Goal: Task Accomplishment & Management: Manage account settings

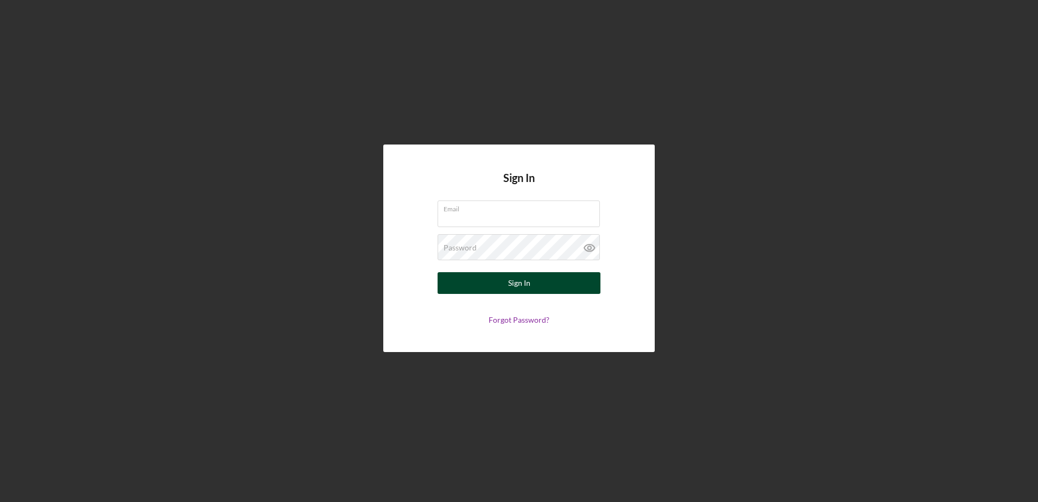
type input "[EMAIL_ADDRESS][DOMAIN_NAME]"
click at [483, 283] on button "Sign In" at bounding box center [519, 283] width 163 height 22
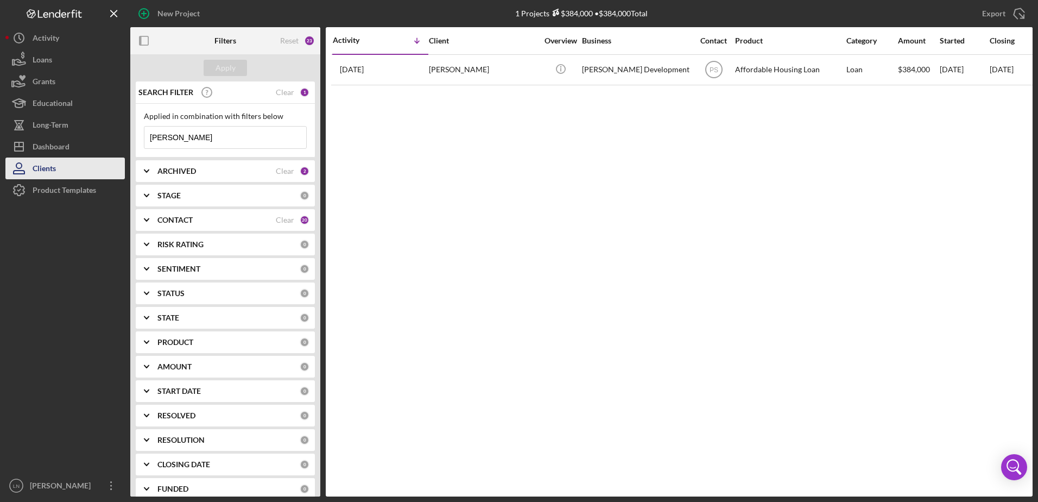
drag, startPoint x: 208, startPoint y: 143, endPoint x: 88, endPoint y: 161, distance: 121.9
click at [88, 161] on div "New Project 1 Projects $384,000 • $384,000 Total [PERSON_NAME] Export Icon/Expo…" at bounding box center [518, 248] width 1027 height 496
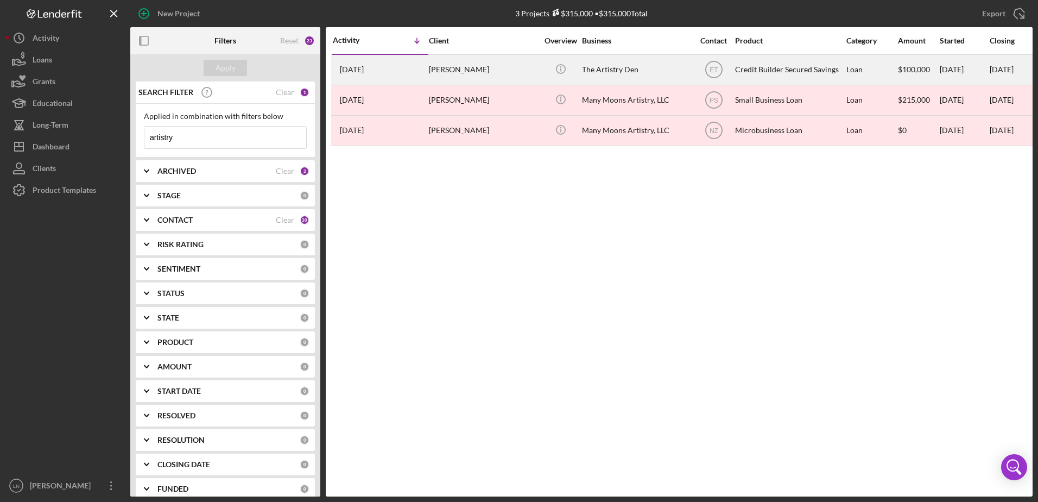
type input "artistry"
click at [588, 67] on div "The Artistry Den" at bounding box center [636, 69] width 109 height 29
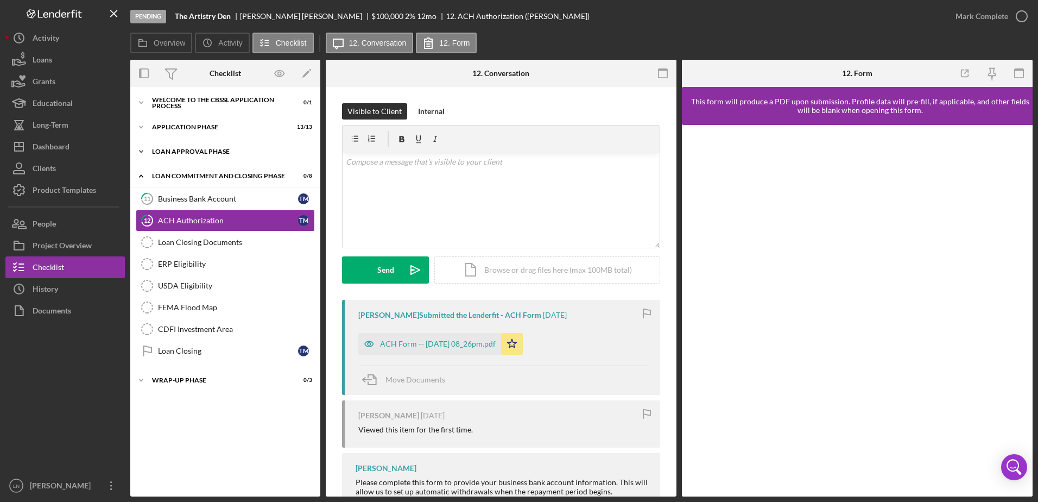
click at [211, 154] on div "Loan Approval Phase" at bounding box center [229, 151] width 155 height 7
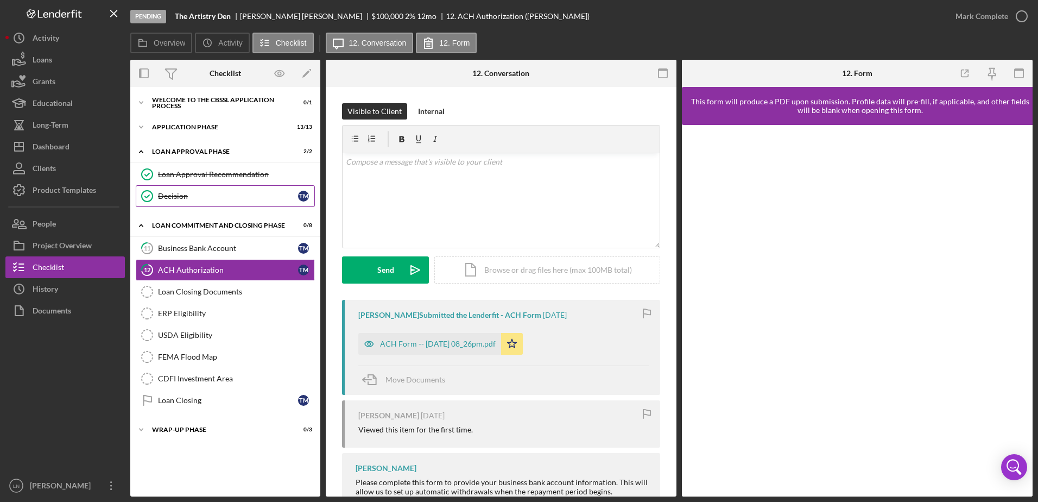
click at [202, 189] on link "Decision Decision T M" at bounding box center [225, 196] width 179 height 22
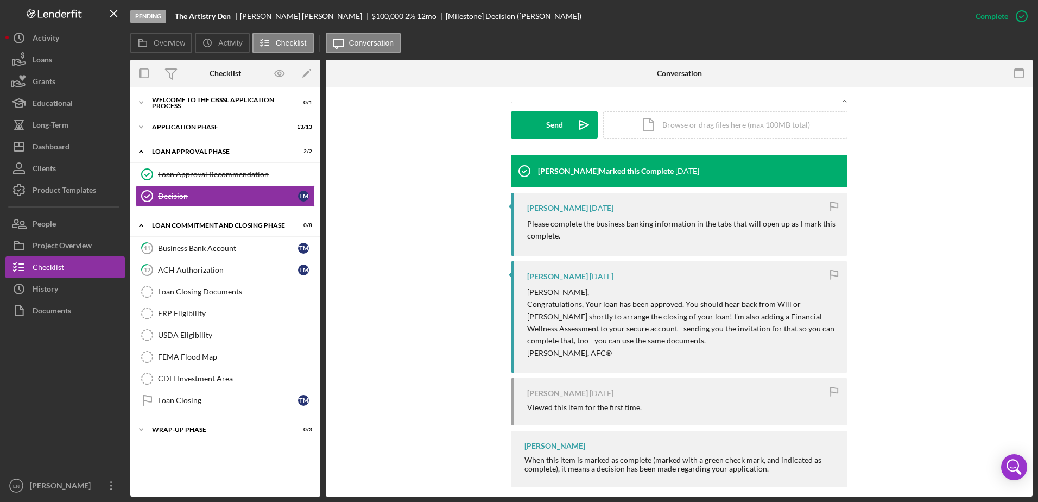
scroll to position [307, 0]
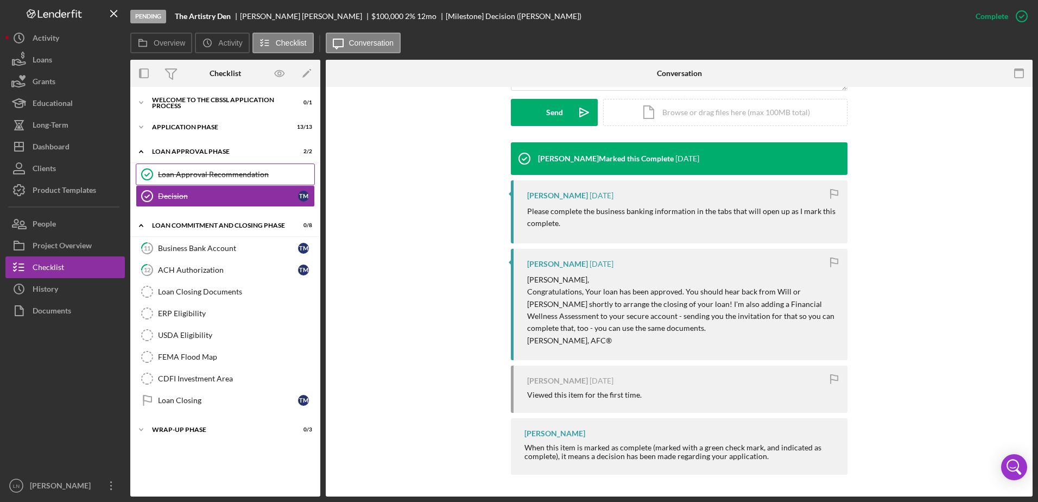
click at [212, 167] on link "Loan Approval Recommendation Loan Approval Recommendation" at bounding box center [225, 174] width 179 height 22
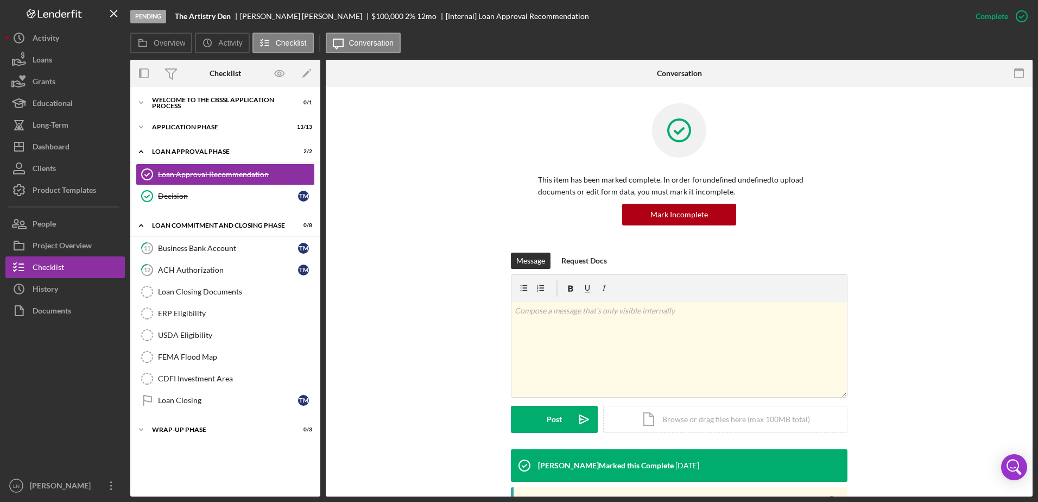
scroll to position [63, 0]
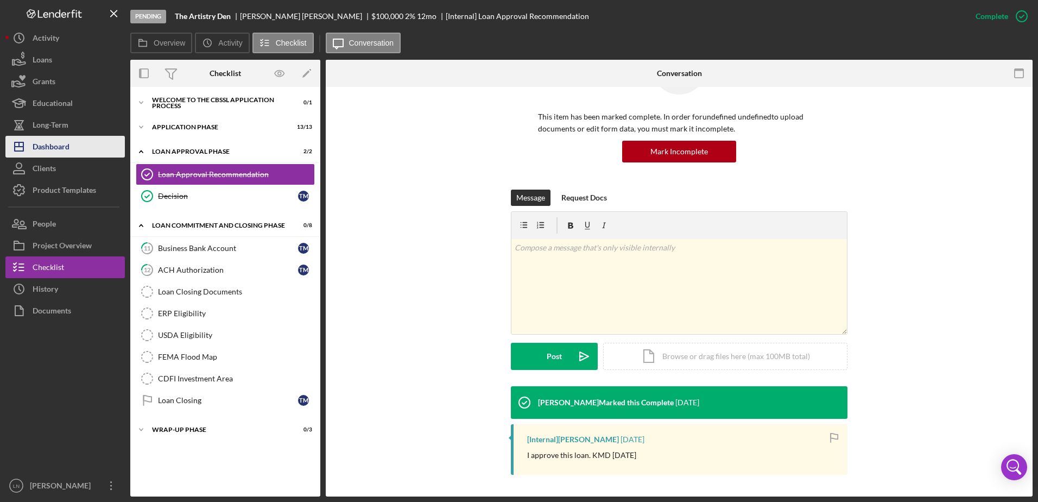
click at [49, 143] on div "Dashboard" at bounding box center [51, 148] width 37 height 24
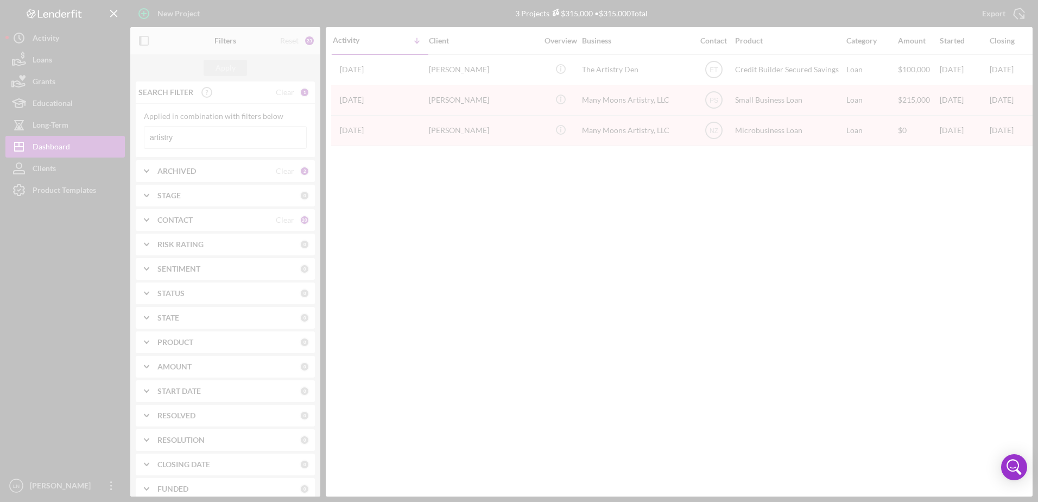
click at [101, 141] on div at bounding box center [519, 251] width 1038 height 502
click at [158, 135] on div at bounding box center [519, 251] width 1038 height 502
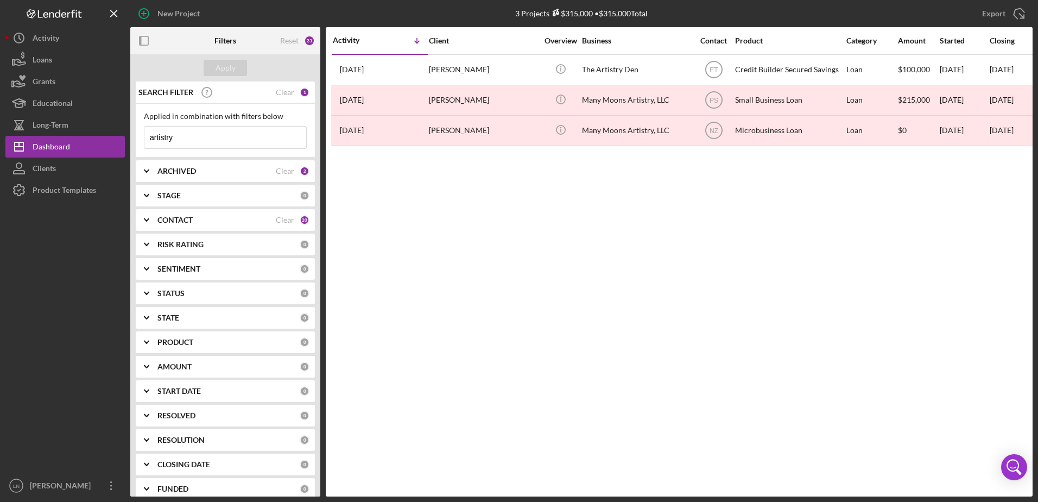
drag, startPoint x: 179, startPoint y: 135, endPoint x: 136, endPoint y: 138, distance: 43.6
click at [136, 138] on div "Applied in combination with filters below artistry Icon/Menu Close" at bounding box center [225, 131] width 179 height 54
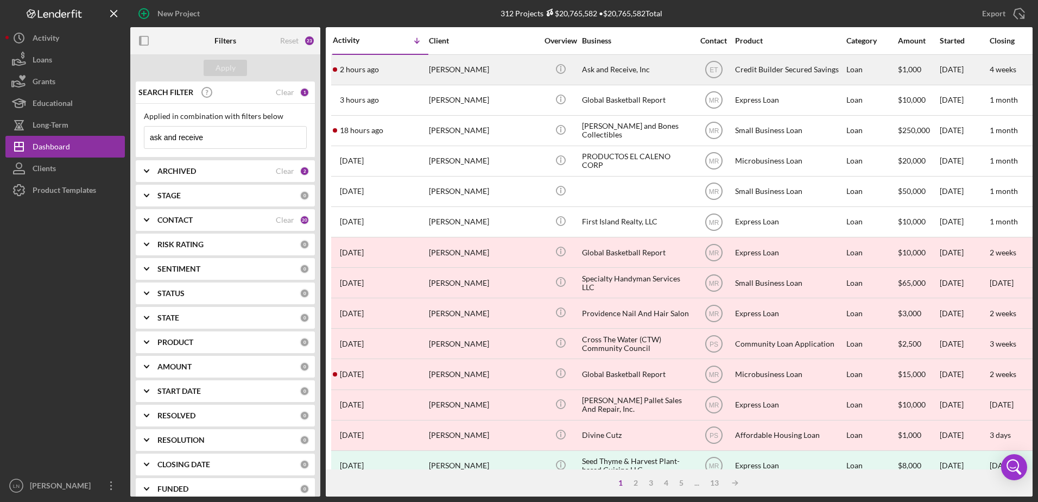
type input "ask and receive"
click at [626, 74] on div "Ask and Receive, Inc" at bounding box center [636, 69] width 109 height 29
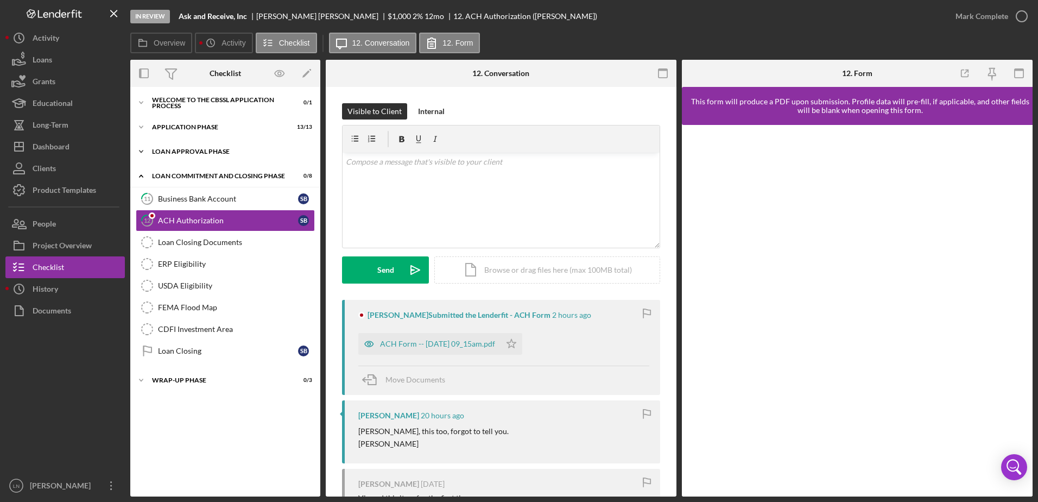
click at [216, 154] on div "Loan Approval Phase" at bounding box center [229, 151] width 155 height 7
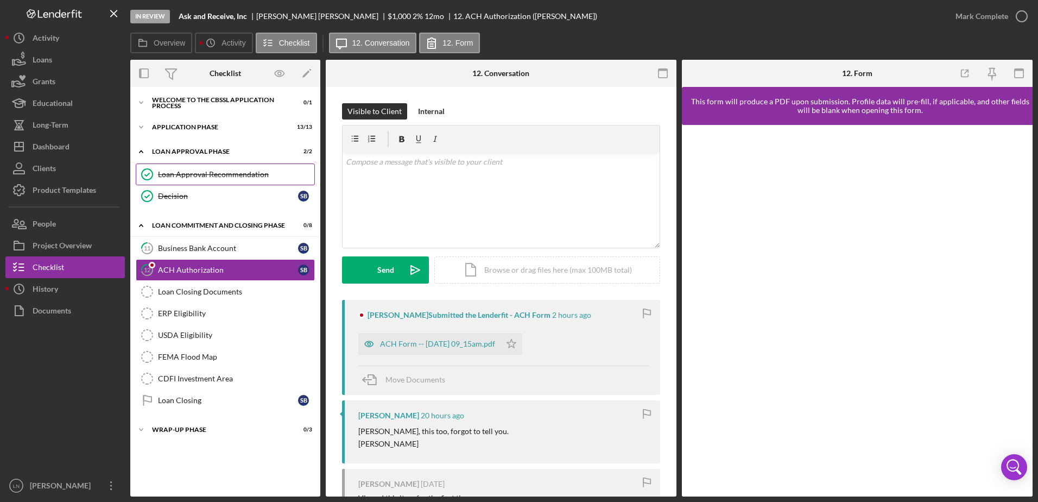
click at [207, 174] on div "Loan Approval Recommendation" at bounding box center [236, 174] width 156 height 9
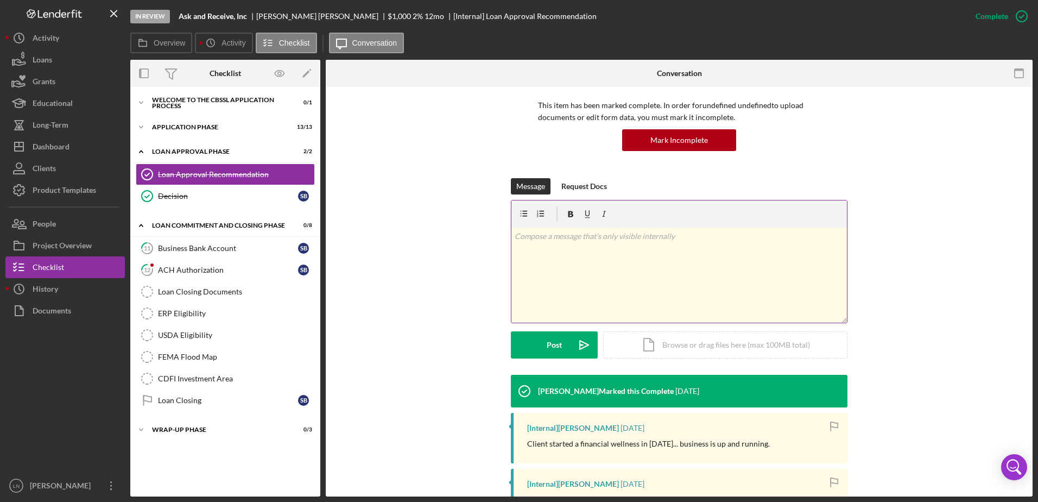
scroll to position [119, 0]
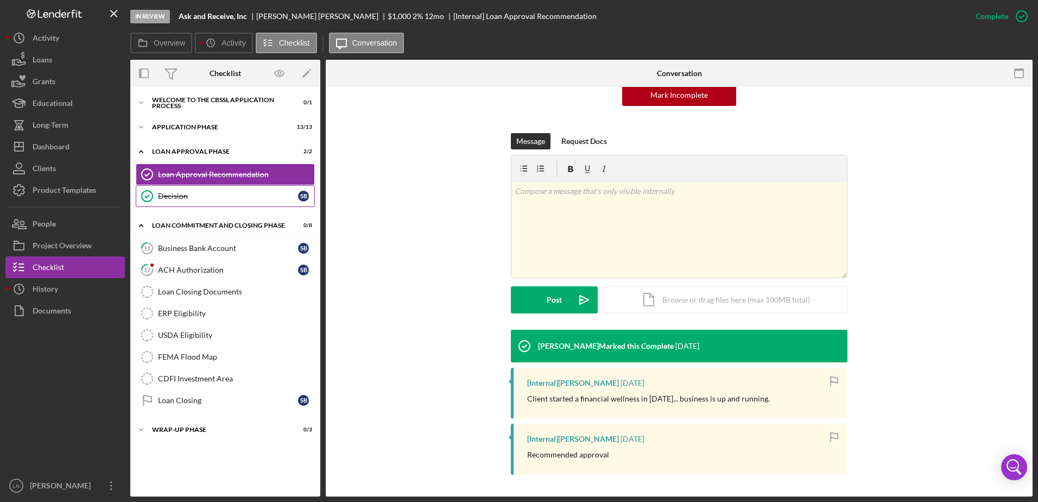
click at [217, 201] on link "Decision Decision S B" at bounding box center [225, 196] width 179 height 22
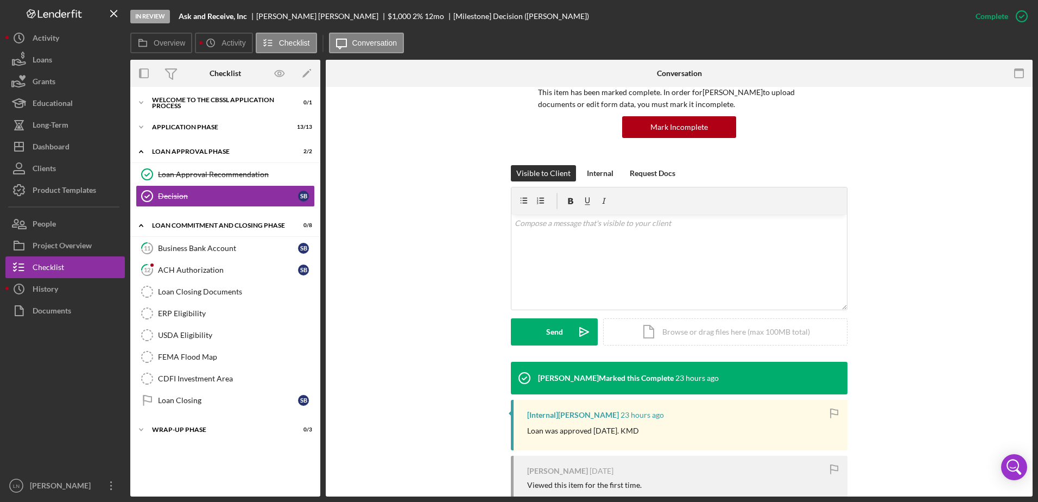
scroll to position [178, 0]
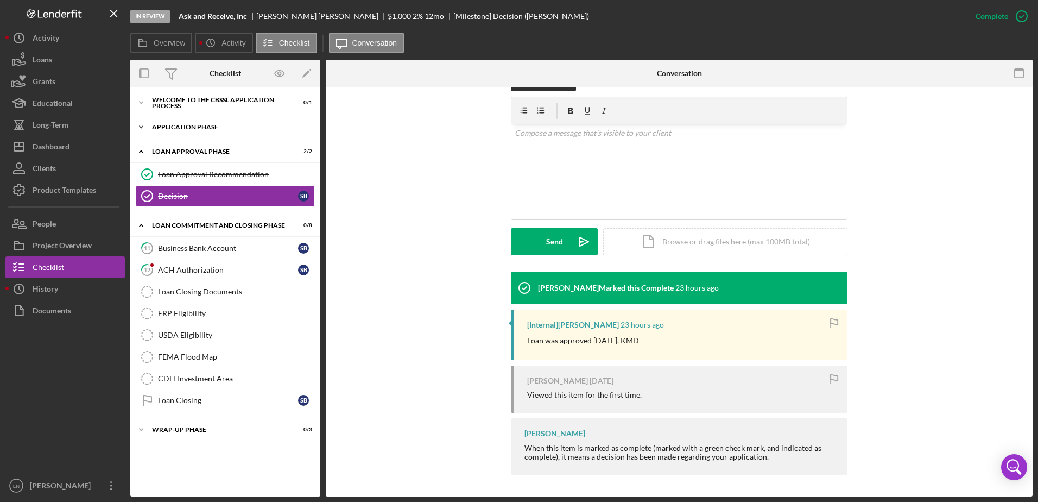
click at [201, 125] on div "Application Phase" at bounding box center [229, 127] width 155 height 7
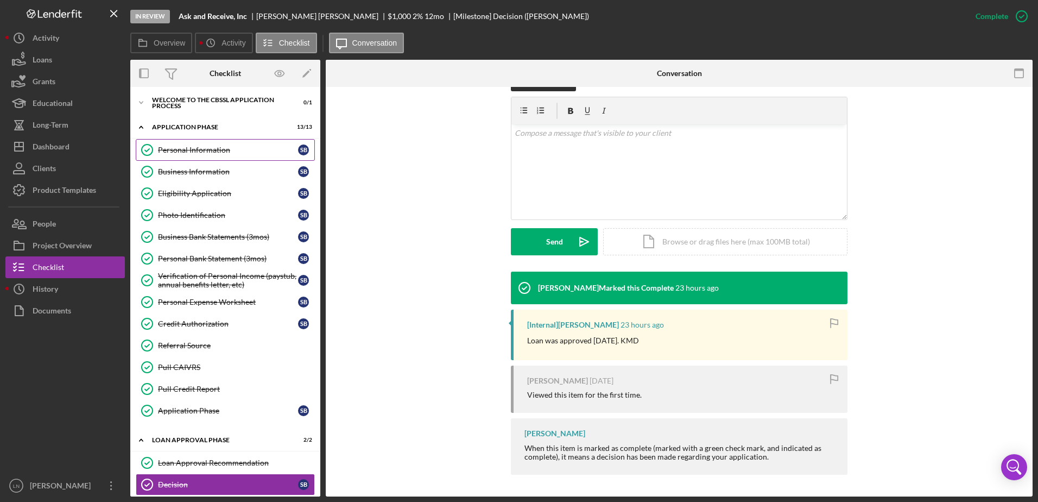
click at [192, 156] on link "Personal Information Personal Information S B" at bounding box center [225, 150] width 179 height 22
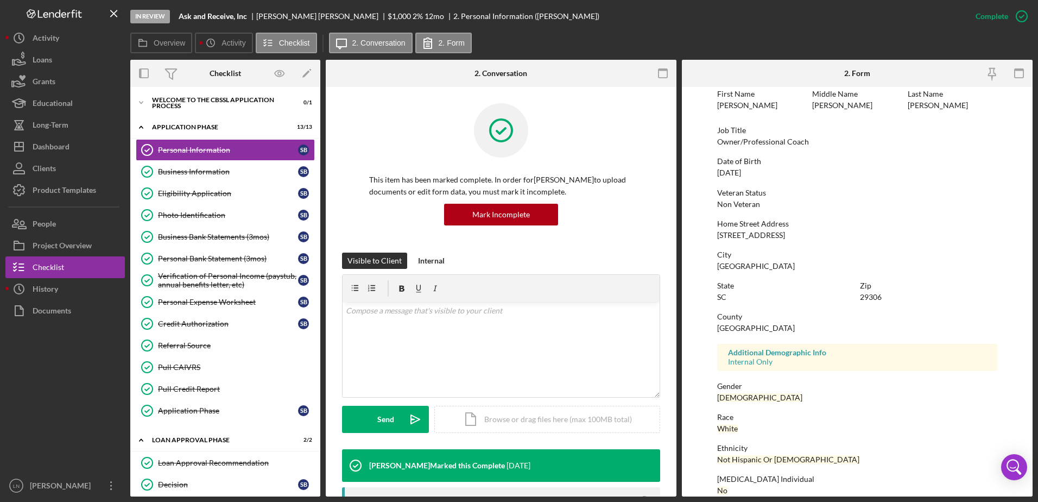
scroll to position [97, 0]
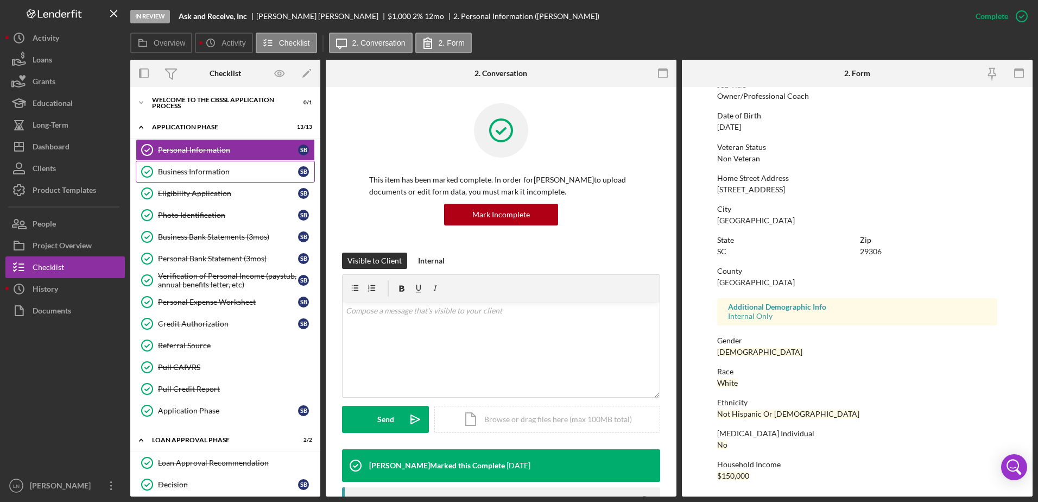
click at [215, 169] on div "Business Information" at bounding box center [228, 171] width 140 height 9
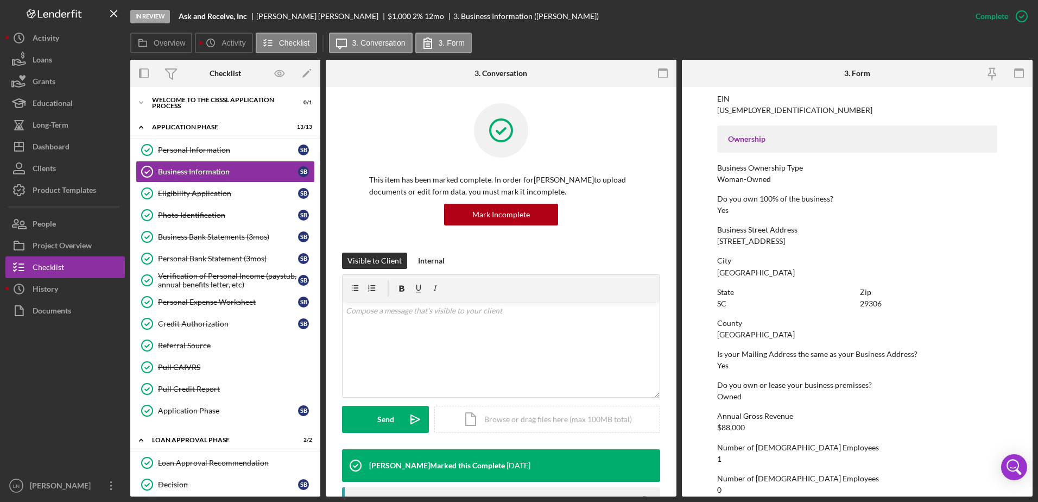
scroll to position [301, 0]
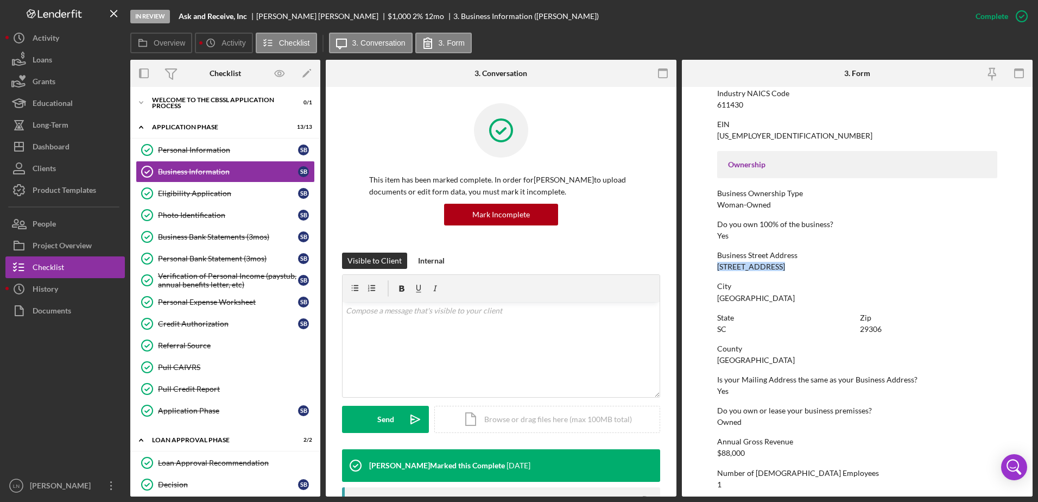
drag, startPoint x: 716, startPoint y: 267, endPoint x: 773, endPoint y: 260, distance: 57.4
click at [773, 260] on form "To edit this form you must mark this item incomplete Business Name Ask and Rece…" at bounding box center [857, 291] width 351 height 409
copy div "[STREET_ADDRESS]"
click at [80, 143] on button "Icon/Dashboard Dashboard" at bounding box center [64, 147] width 119 height 22
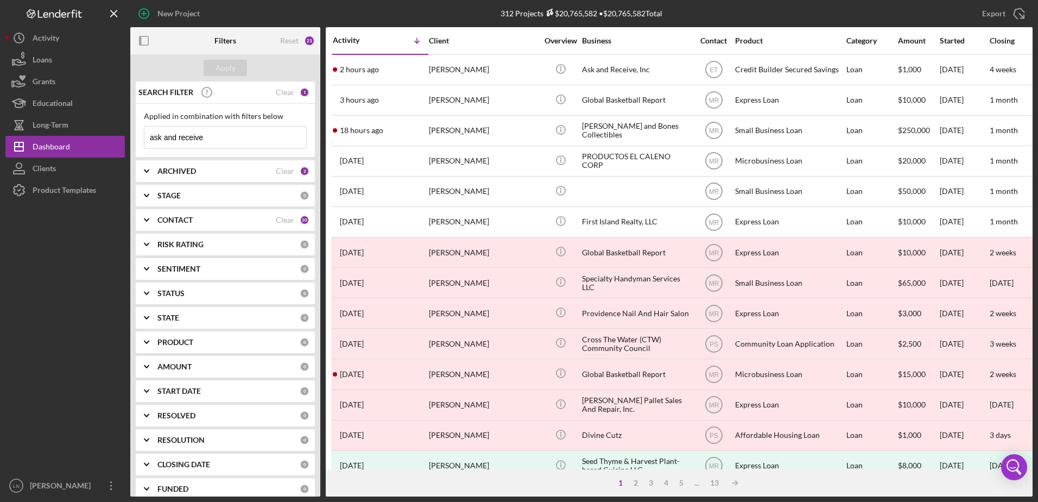
drag, startPoint x: 231, startPoint y: 138, endPoint x: 148, endPoint y: 145, distance: 82.8
click at [148, 145] on input "ask and receive" at bounding box center [225, 137] width 162 height 22
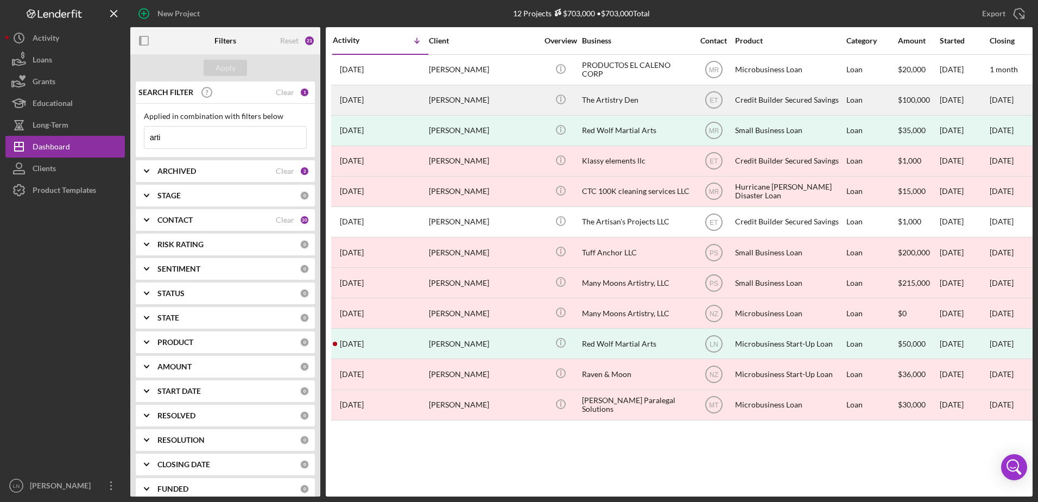
type input "arti"
click at [655, 94] on div "The Artistry Den" at bounding box center [636, 100] width 109 height 29
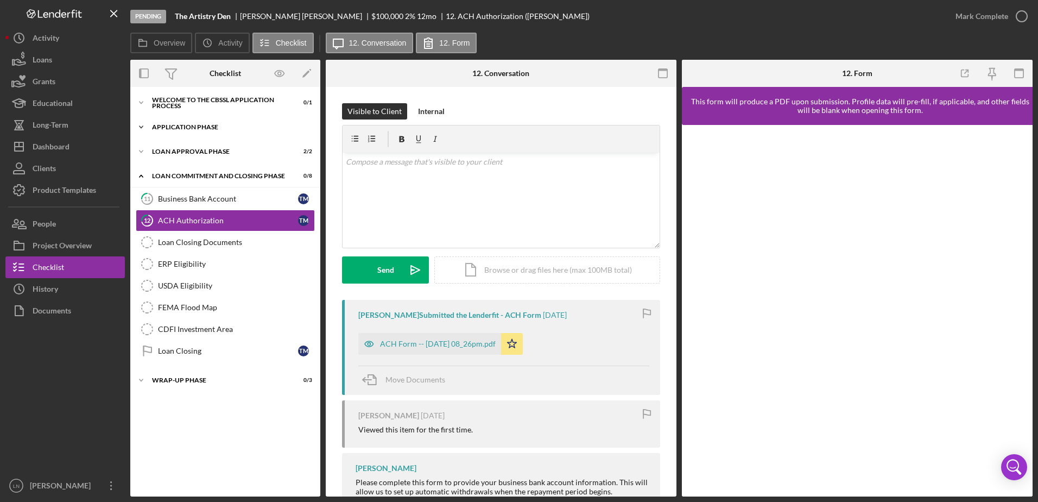
click at [207, 128] on div "Application Phase" at bounding box center [229, 127] width 155 height 7
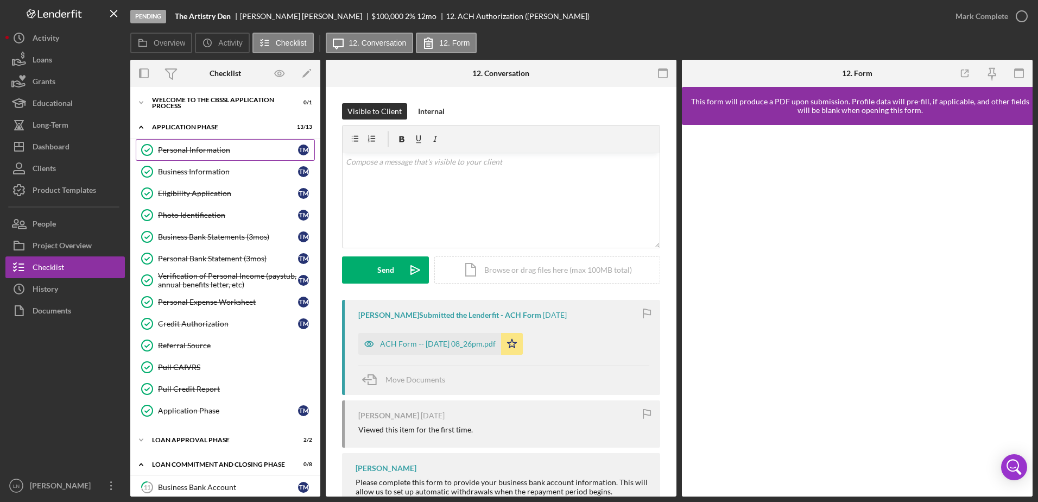
click at [195, 151] on div "Personal Information" at bounding box center [228, 150] width 140 height 9
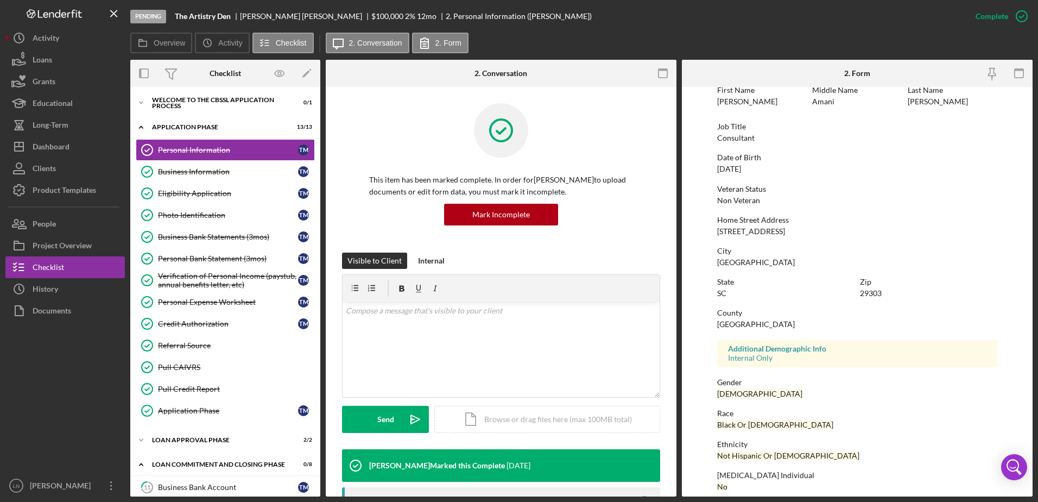
scroll to position [97, 0]
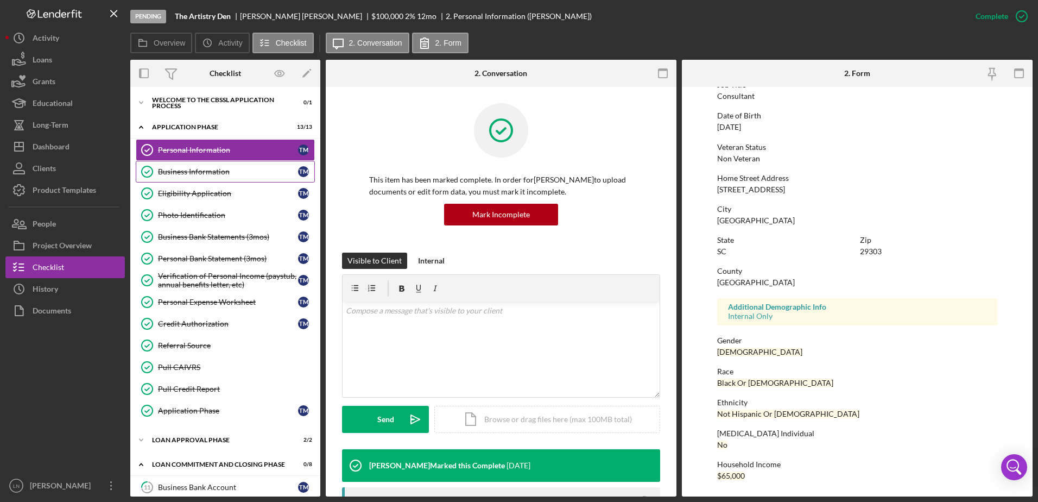
click at [196, 174] on div "Business Information" at bounding box center [228, 171] width 140 height 9
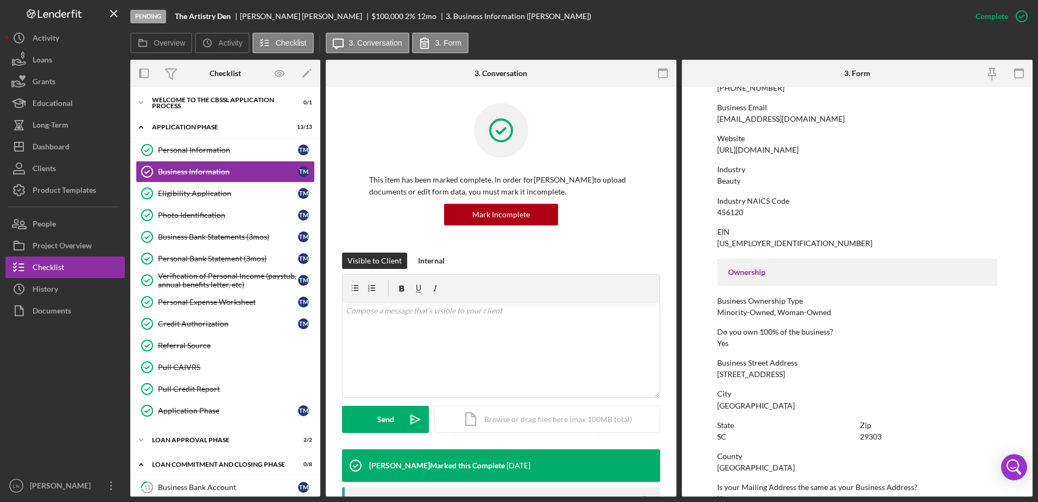
scroll to position [246, 0]
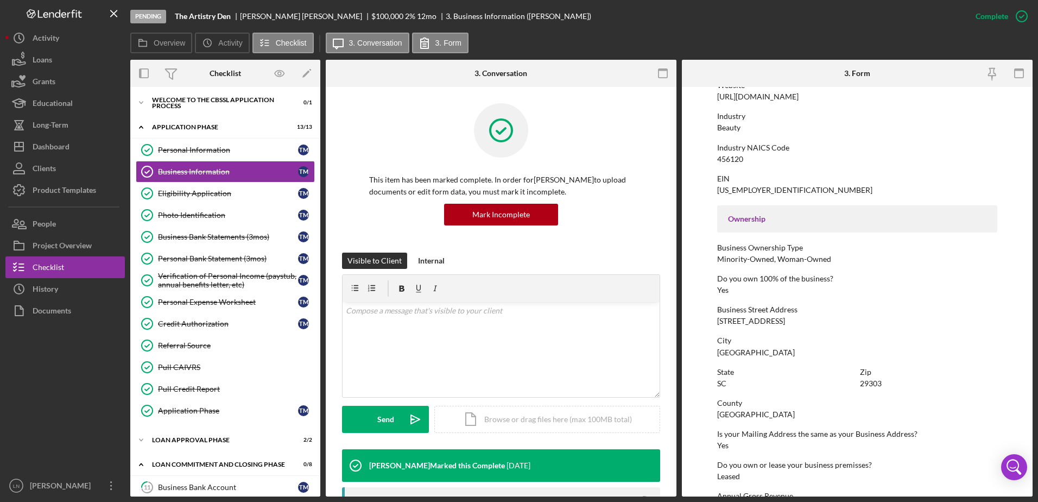
click at [726, 319] on div "[STREET_ADDRESS]" at bounding box center [751, 321] width 68 height 9
copy div "[STREET_ADDRESS]"
click at [58, 151] on div "Dashboard" at bounding box center [51, 148] width 37 height 24
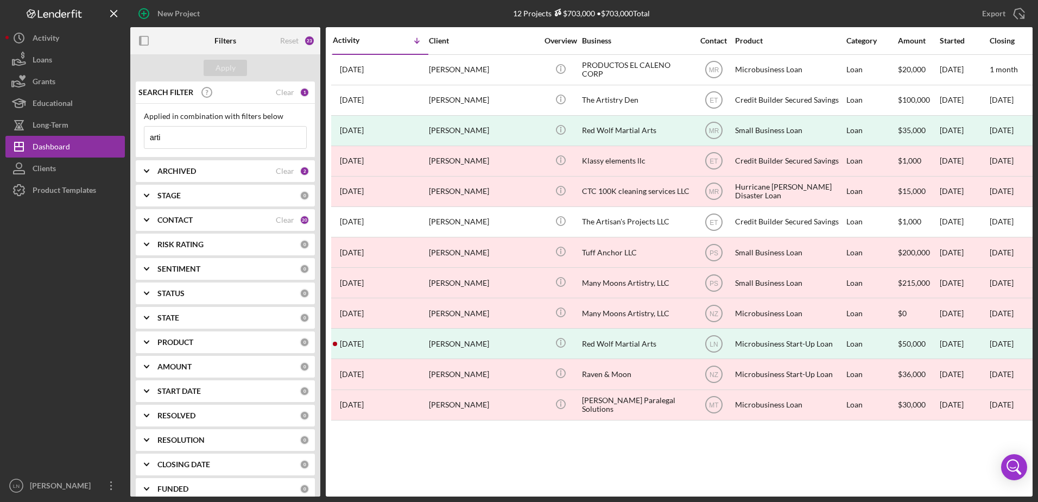
click at [178, 137] on input "arti" at bounding box center [225, 137] width 162 height 22
drag, startPoint x: 182, startPoint y: 137, endPoint x: 137, endPoint y: 139, distance: 45.6
click at [137, 139] on div "Applied in combination with filters below arti Icon/Menu Close" at bounding box center [225, 131] width 179 height 54
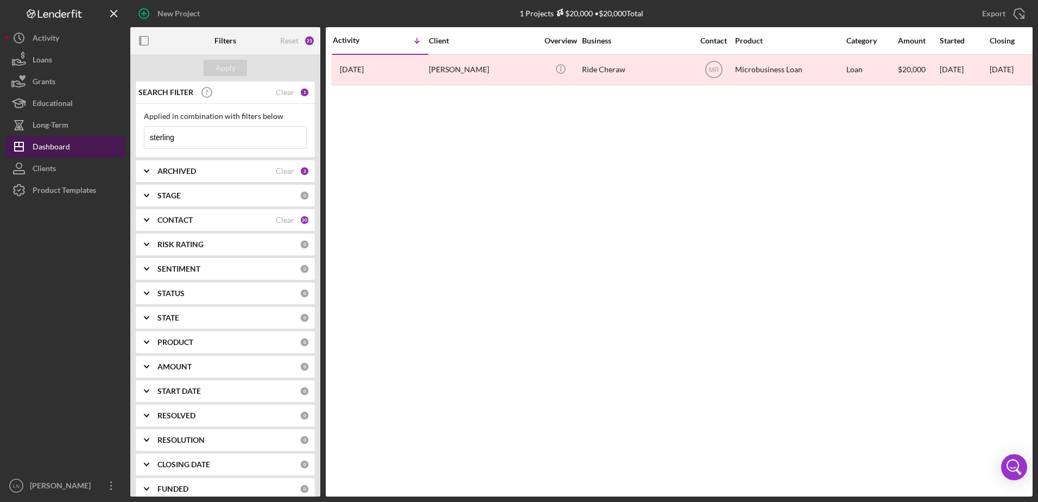
drag, startPoint x: 198, startPoint y: 141, endPoint x: 66, endPoint y: 153, distance: 131.9
click at [66, 153] on div "New Project 1 Projects $20,000 • $20,000 Total arti Export Icon/Export Filters …" at bounding box center [518, 248] width 1027 height 496
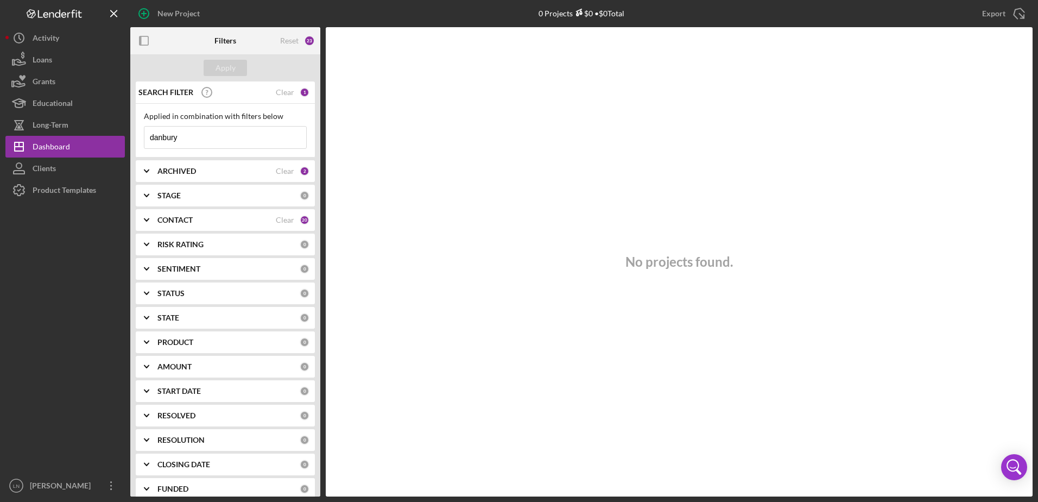
drag, startPoint x: 183, startPoint y: 135, endPoint x: 132, endPoint y: 141, distance: 51.4
click at [132, 141] on div "SEARCH FILTER Clear 1 Applied in combination with filters below danbury Icon/Me…" at bounding box center [225, 288] width 190 height 415
drag, startPoint x: 167, startPoint y: 135, endPoint x: 172, endPoint y: 135, distance: 5.5
drag, startPoint x: 182, startPoint y: 134, endPoint x: 135, endPoint y: 131, distance: 47.3
click at [135, 131] on div "SEARCH FILTER Clear 1 Applied in combination with filters below danbury Icon/Me…" at bounding box center [225, 288] width 190 height 415
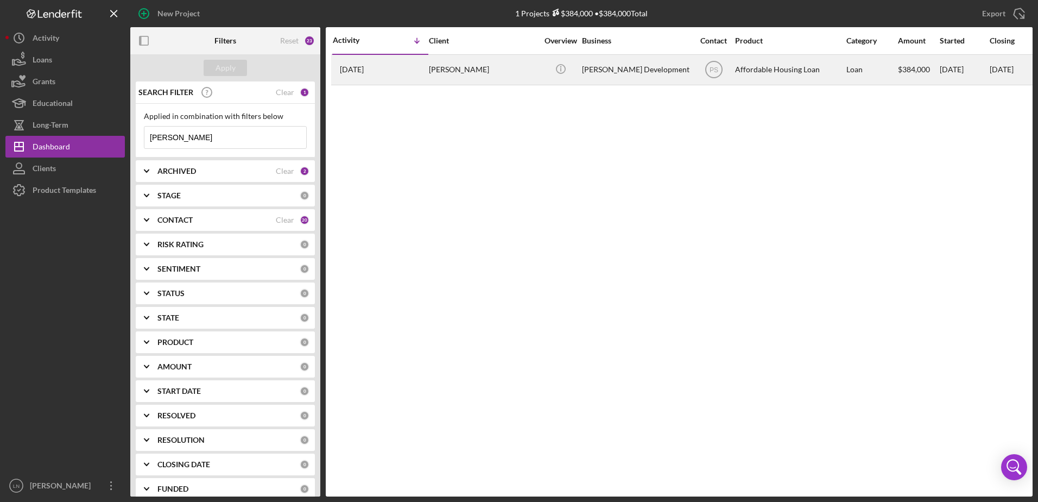
type input "[PERSON_NAME]"
click at [615, 70] on div "[PERSON_NAME] Development" at bounding box center [636, 69] width 109 height 29
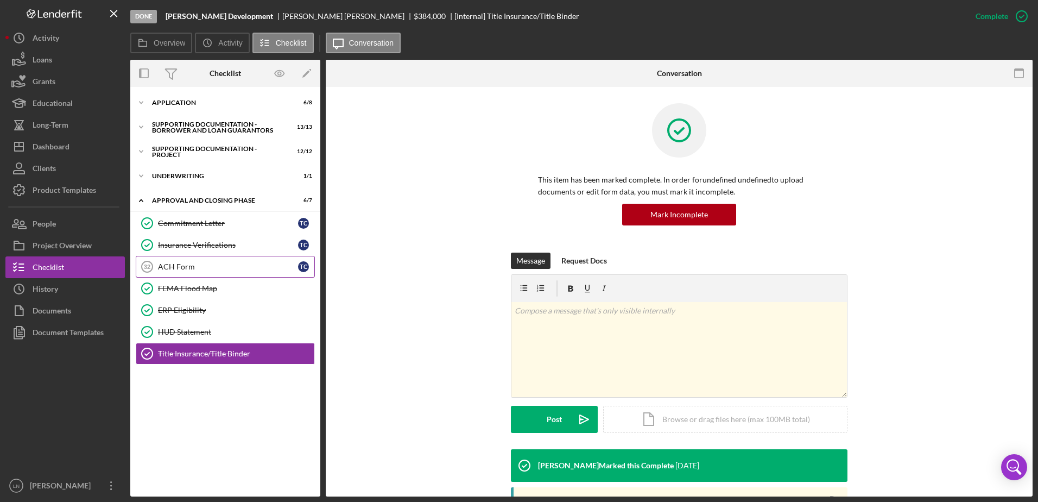
click at [260, 267] on div "ACH Form" at bounding box center [228, 266] width 140 height 9
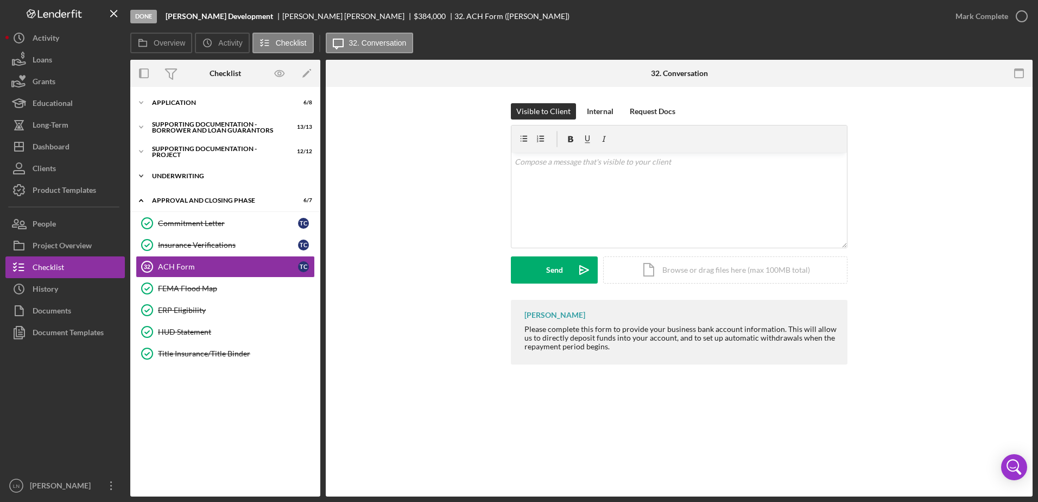
click at [185, 176] on div "Underwriting" at bounding box center [229, 176] width 155 height 7
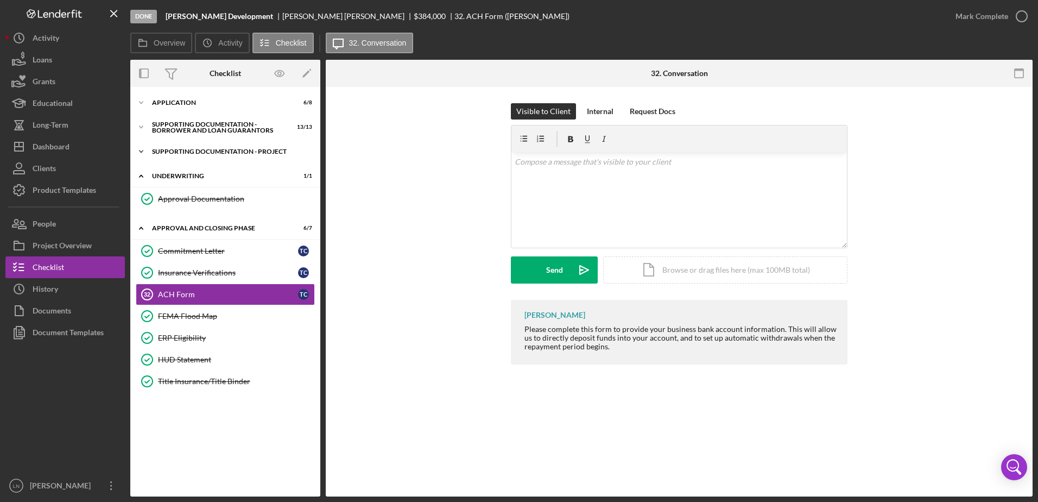
click at [179, 155] on div "Icon/Expander Supporting Documentation - Project 12 / 12" at bounding box center [225, 152] width 190 height 22
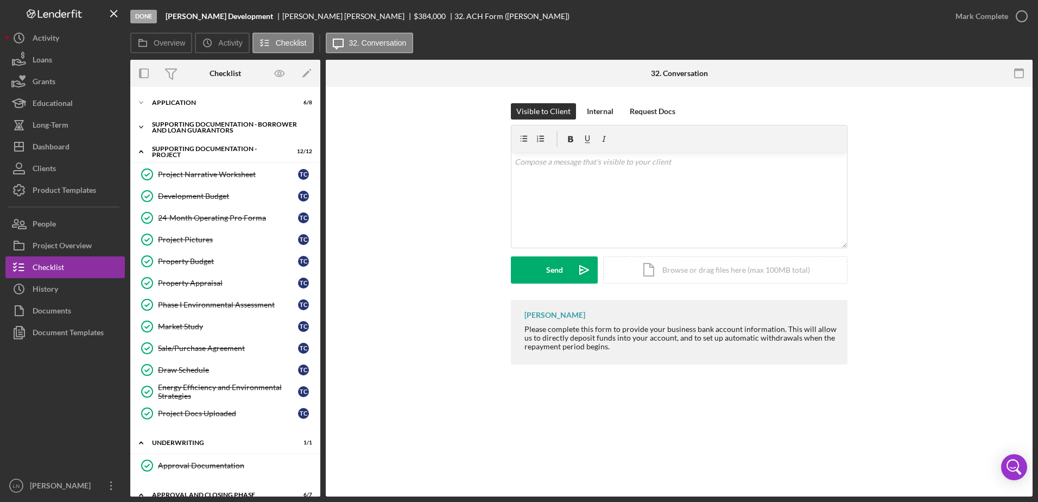
click at [174, 130] on div "Supporting Documentation - Borrower and Loan Guarantors" at bounding box center [229, 127] width 155 height 12
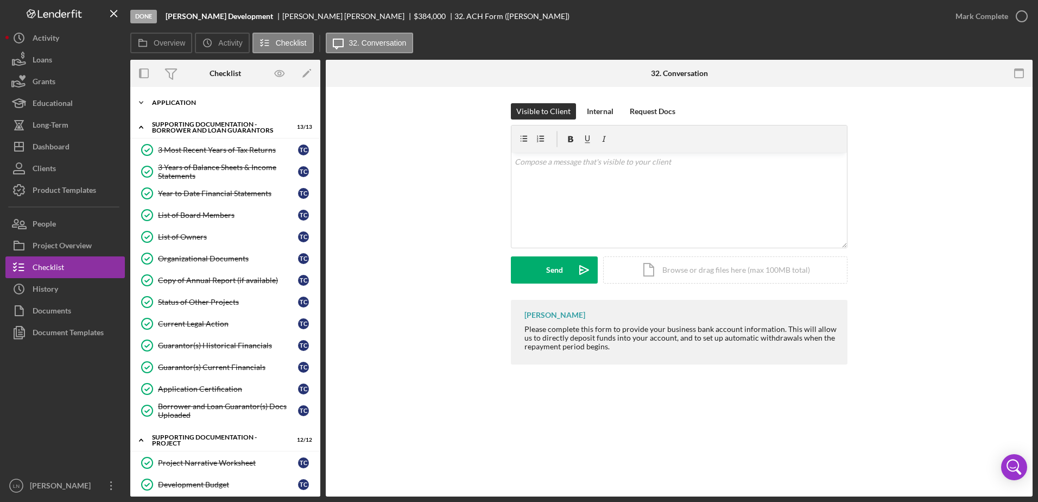
click at [179, 102] on div "Application" at bounding box center [229, 102] width 155 height 7
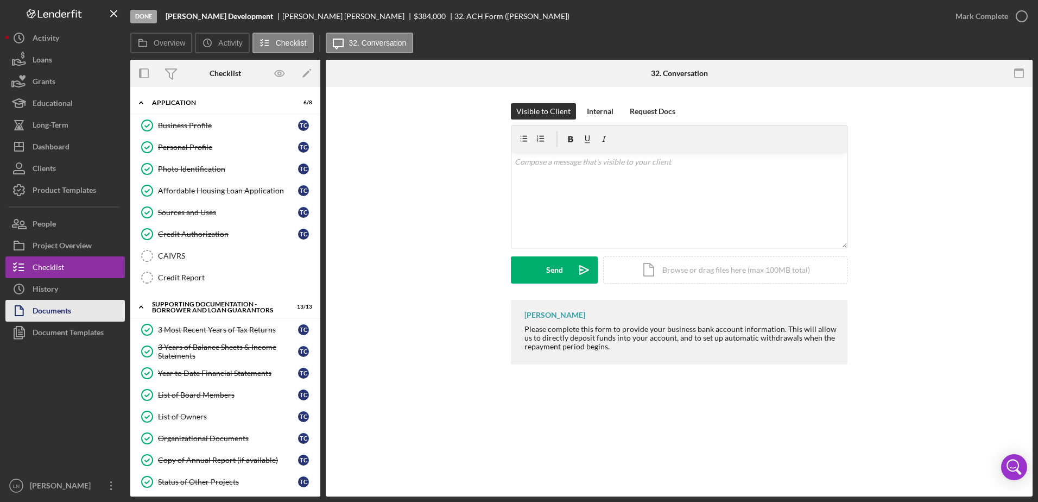
click at [65, 308] on div "Documents" at bounding box center [52, 312] width 39 height 24
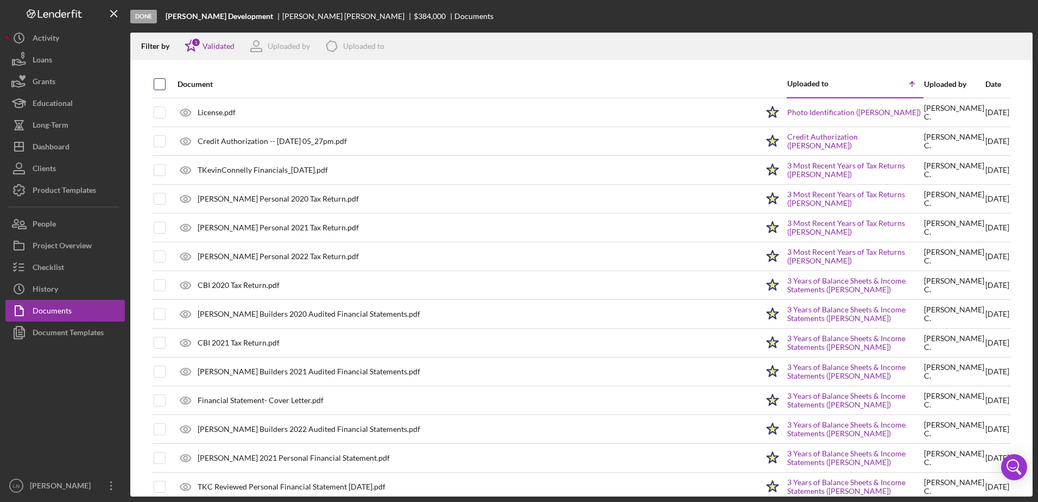
click at [157, 83] on input "checkbox" at bounding box center [159, 84] width 11 height 11
checkbox input "true"
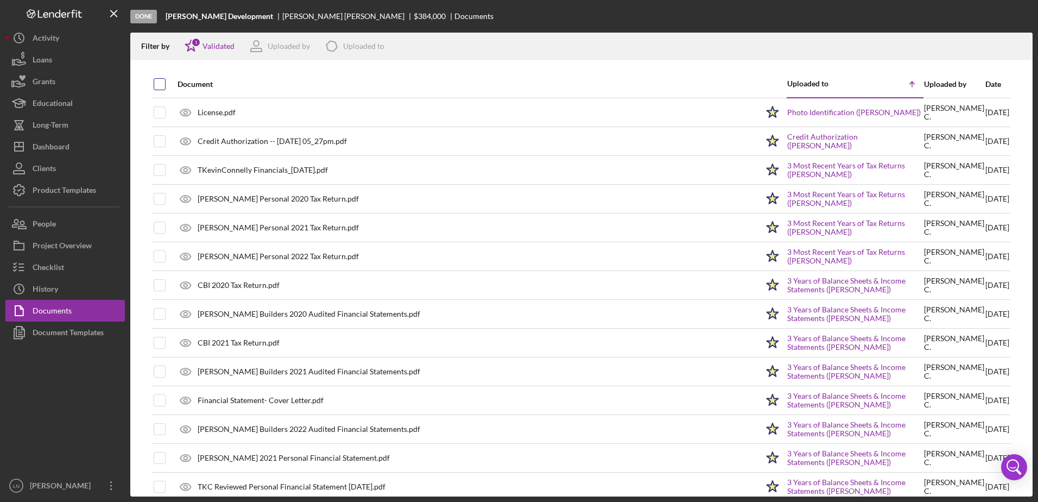
checkbox input "true"
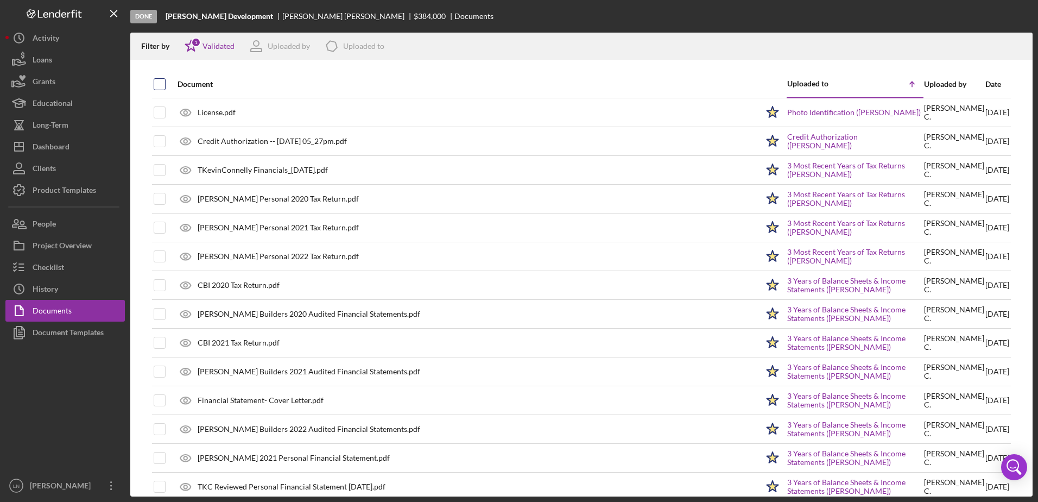
checkbox input "true"
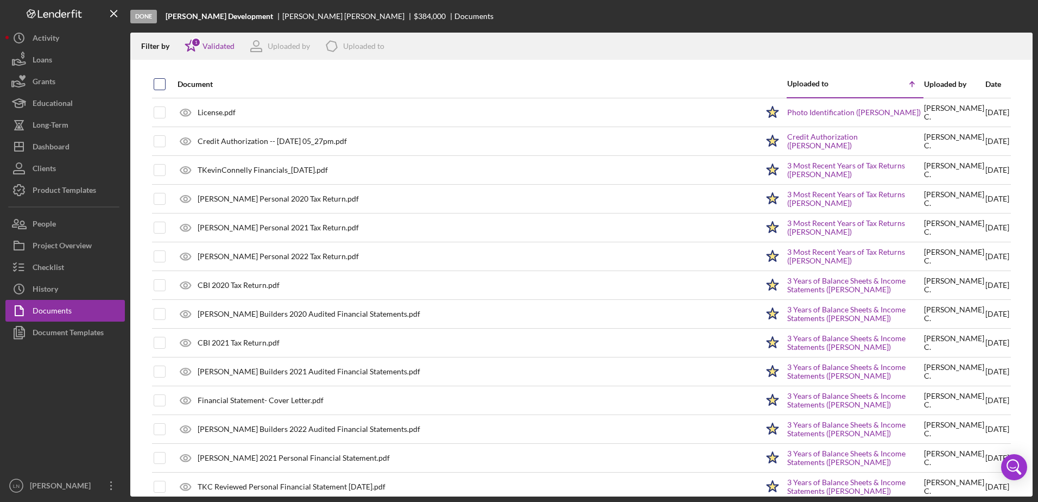
checkbox input "true"
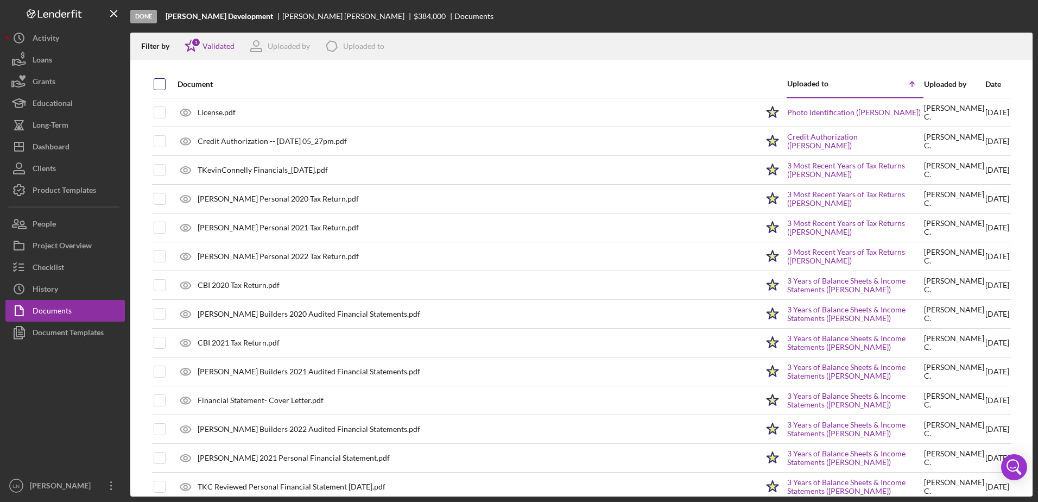
checkbox input "true"
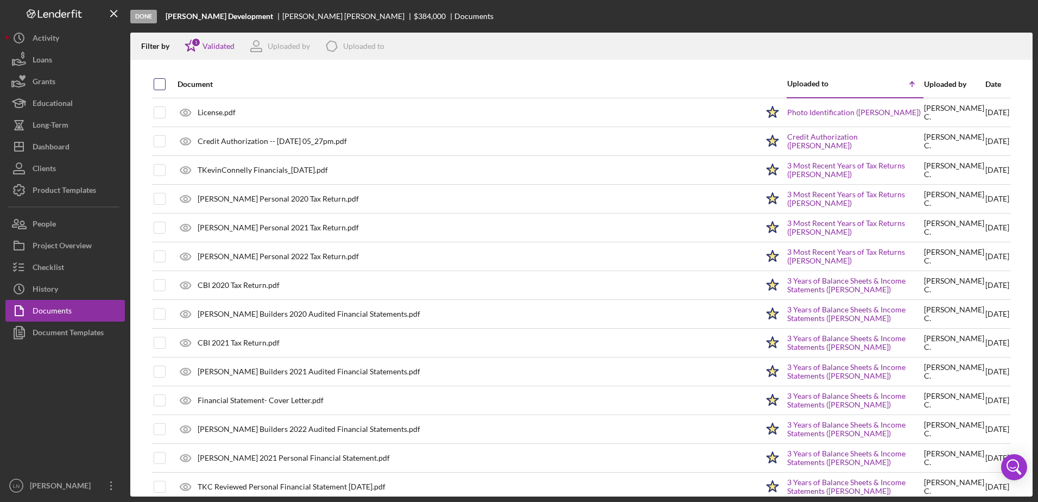
checkbox input "true"
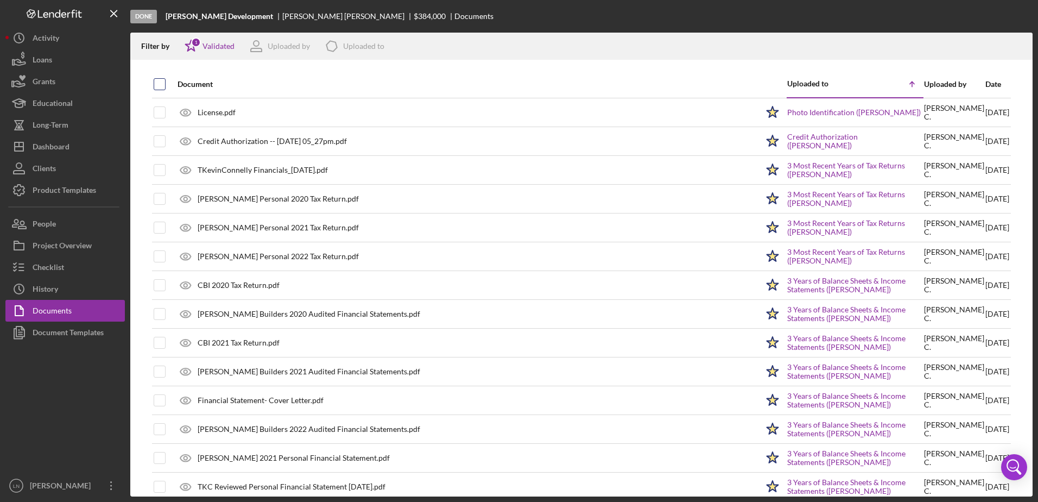
checkbox input "true"
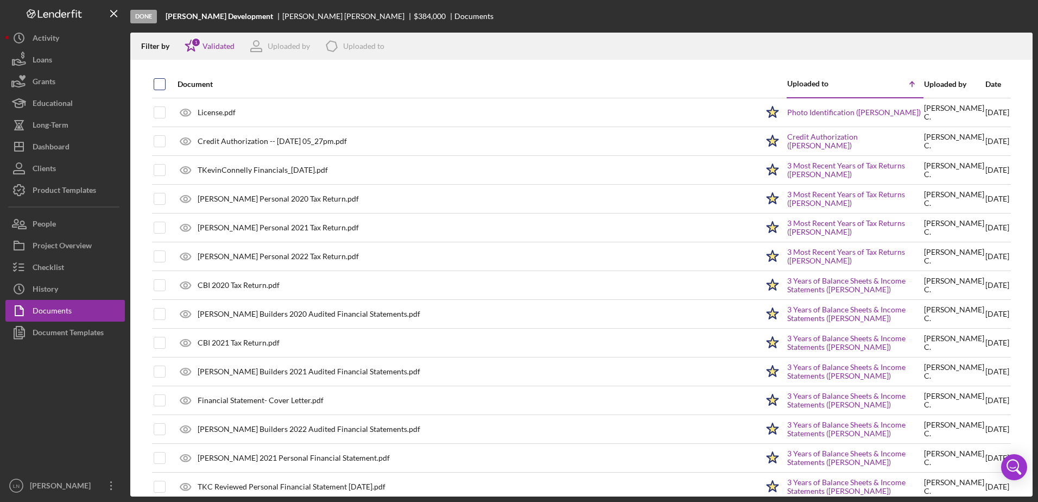
checkbox input "true"
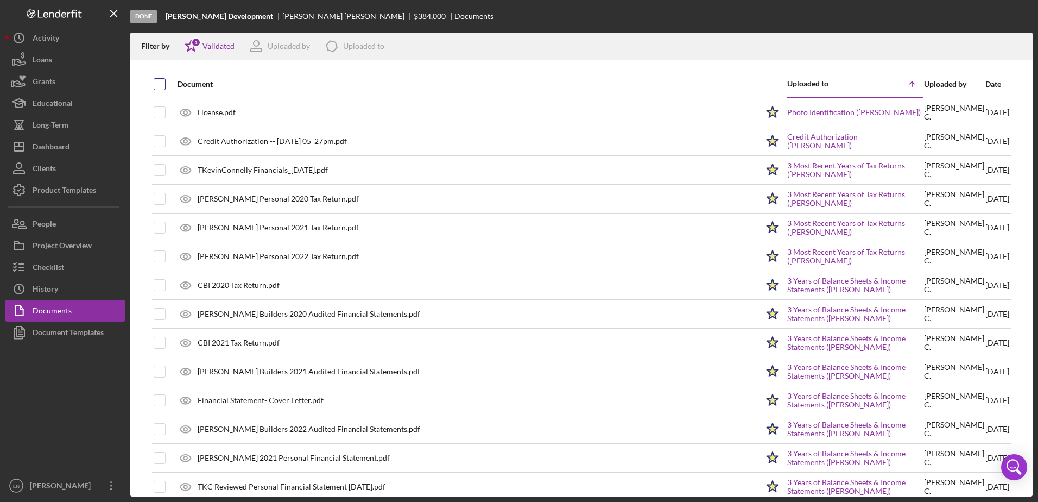
checkbox input "true"
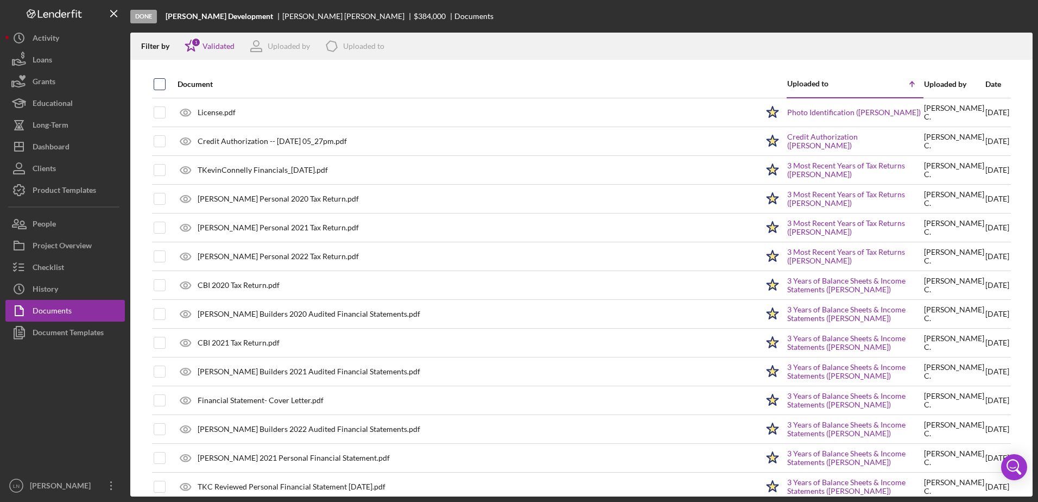
checkbox input "true"
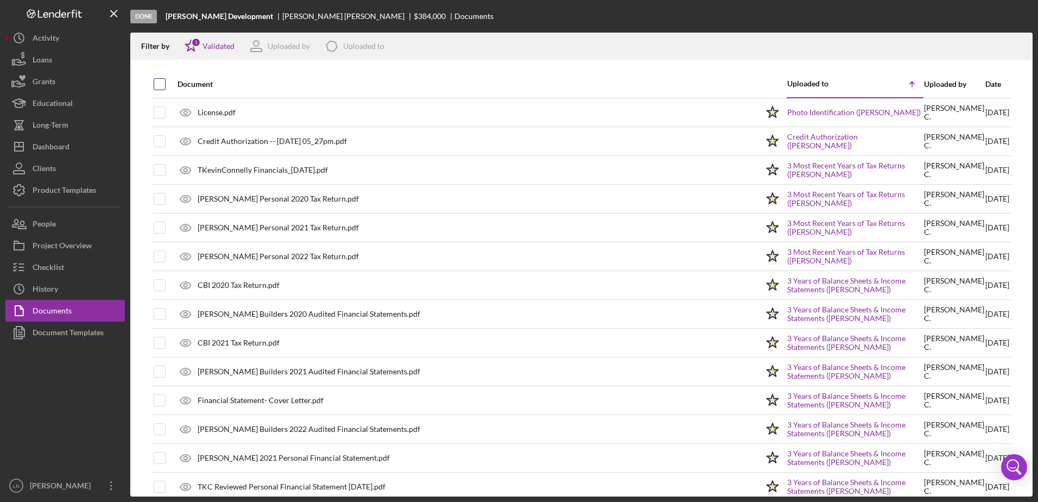
checkbox input "true"
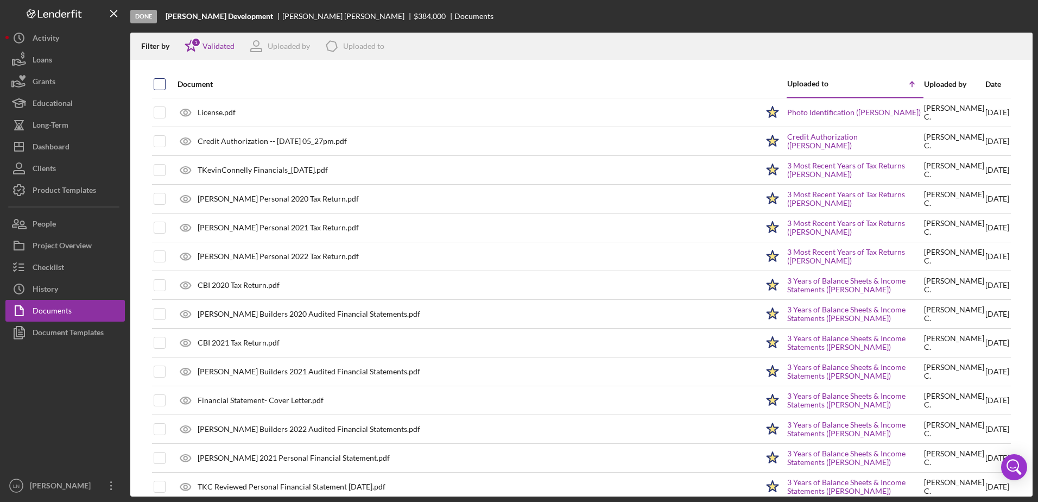
checkbox input "true"
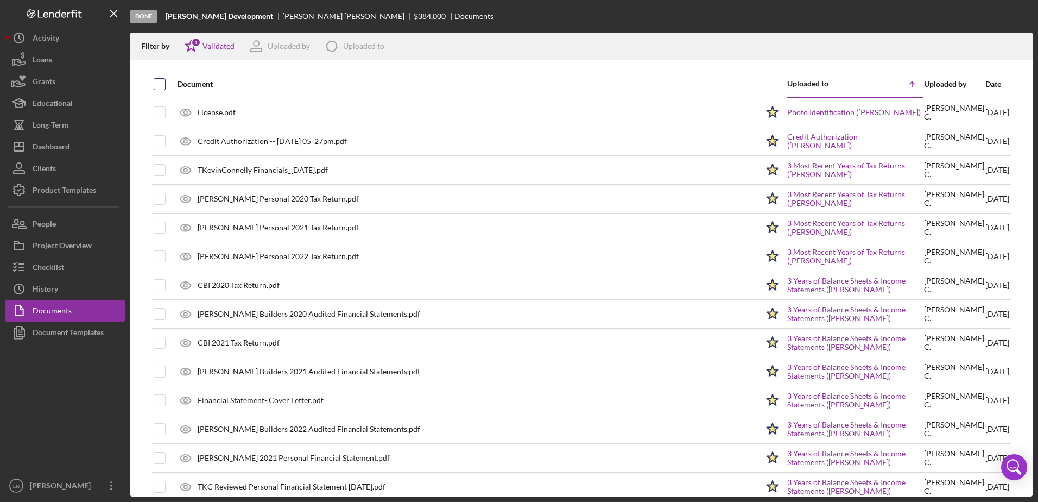
checkbox input "true"
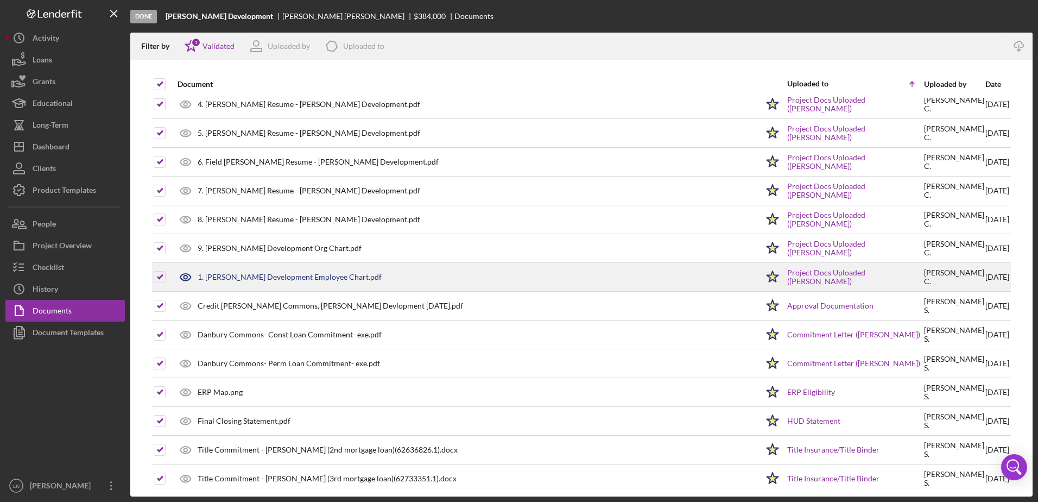
scroll to position [1311, 0]
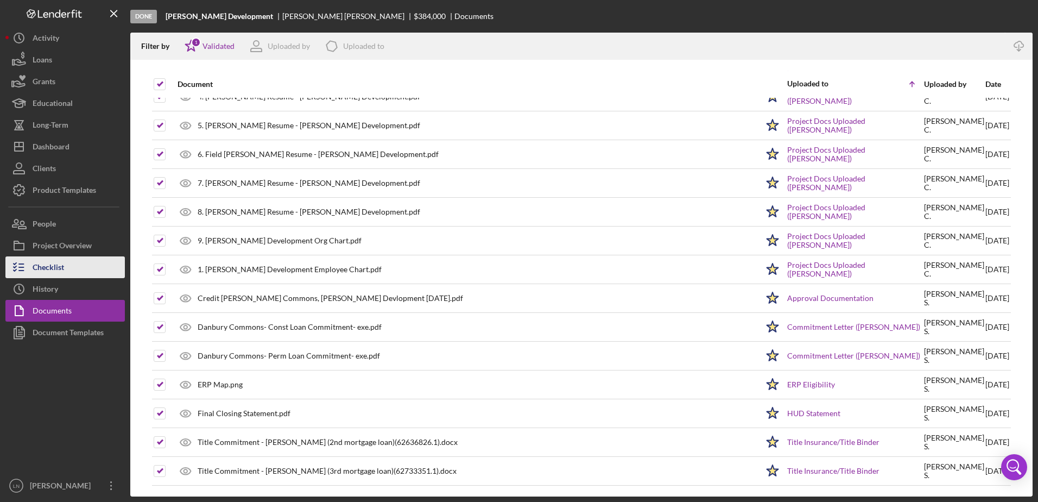
click at [81, 269] on button "Checklist" at bounding box center [64, 267] width 119 height 22
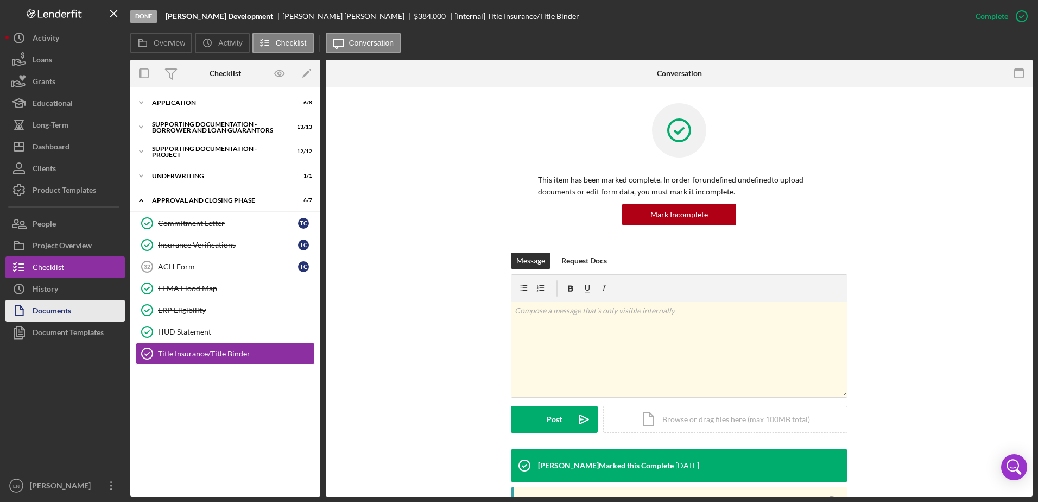
click at [80, 311] on button "Documents" at bounding box center [64, 311] width 119 height 22
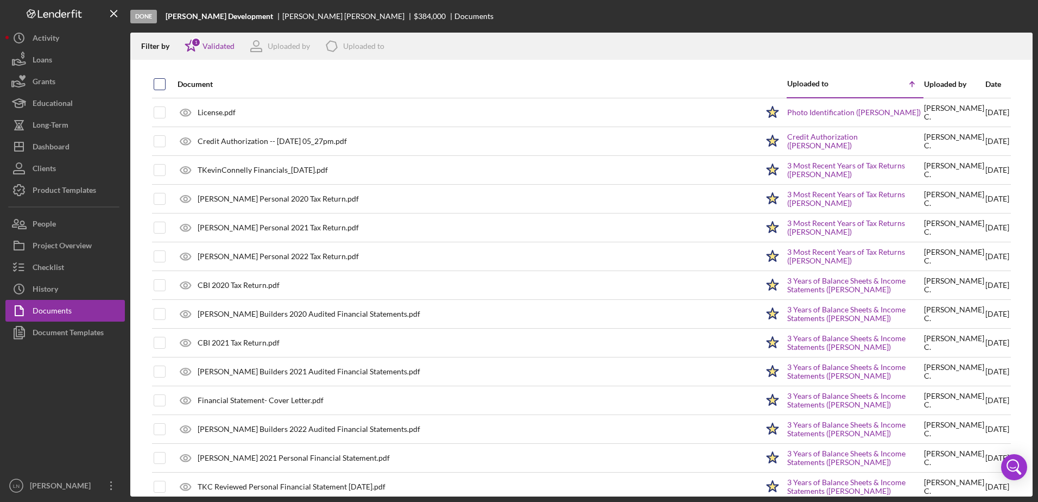
click at [162, 80] on input "checkbox" at bounding box center [159, 84] width 11 height 11
checkbox input "true"
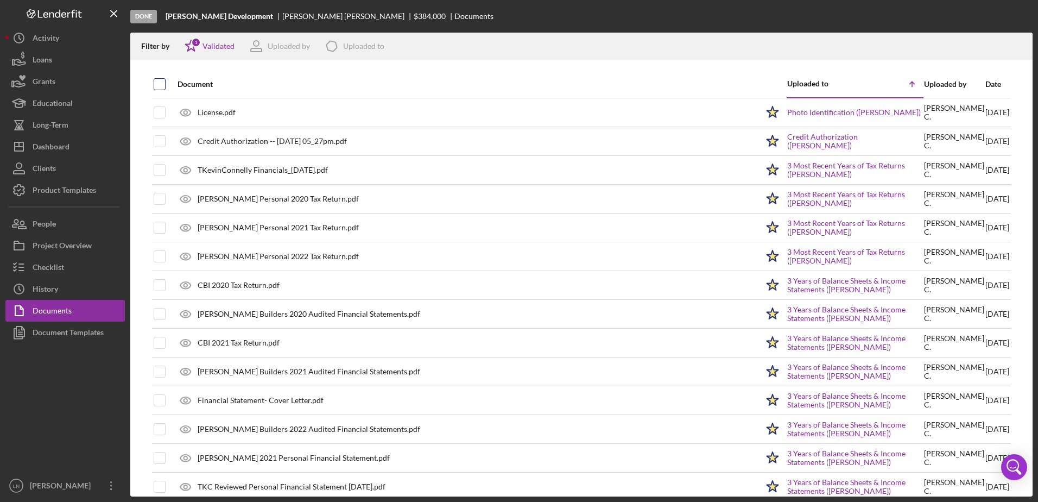
checkbox input "true"
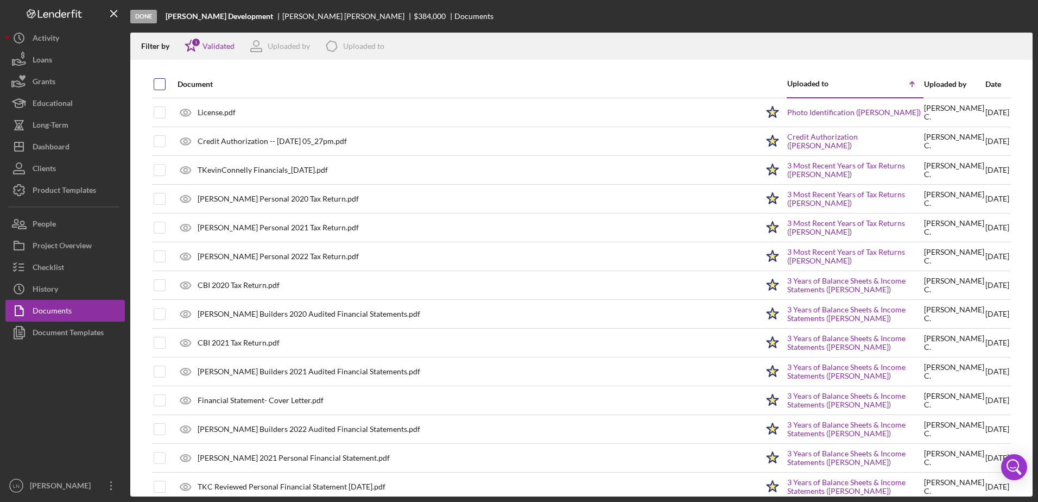
checkbox input "true"
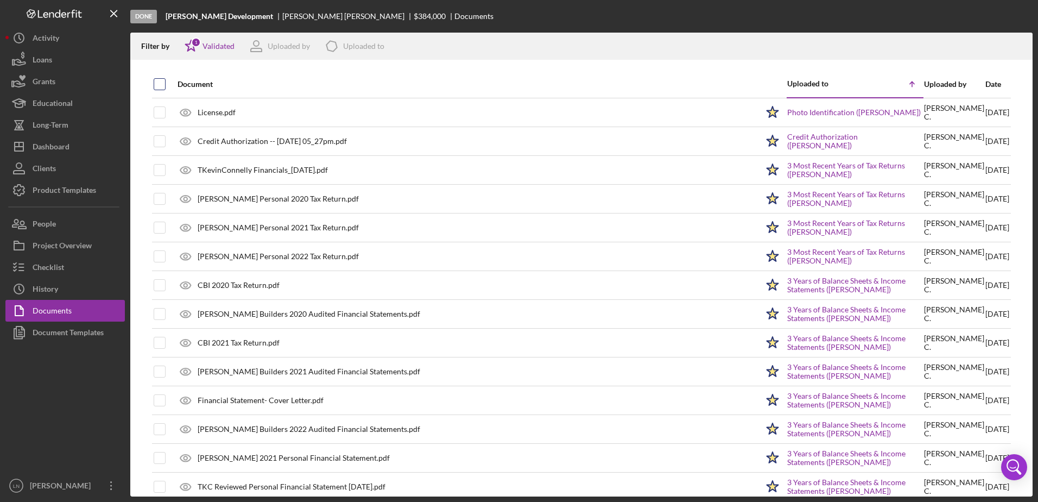
checkbox input "true"
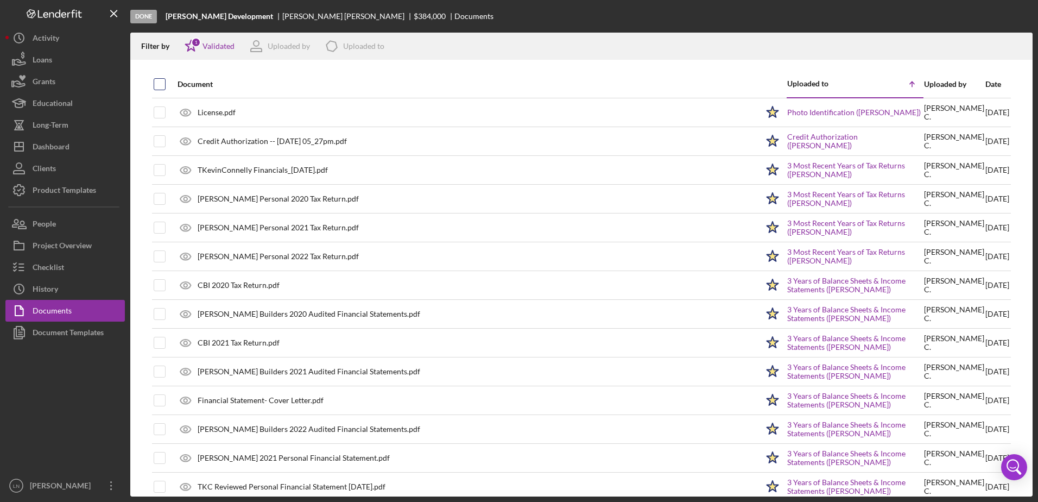
checkbox input "true"
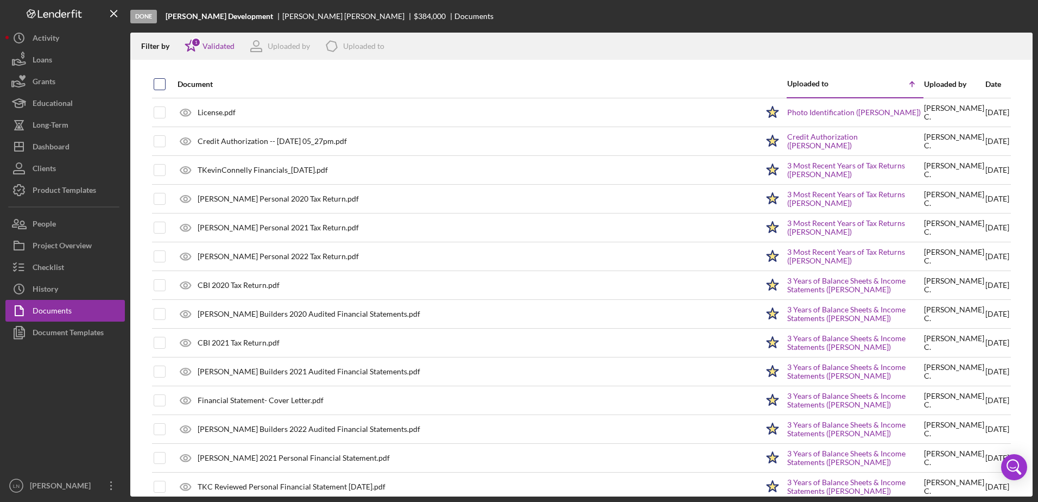
checkbox input "true"
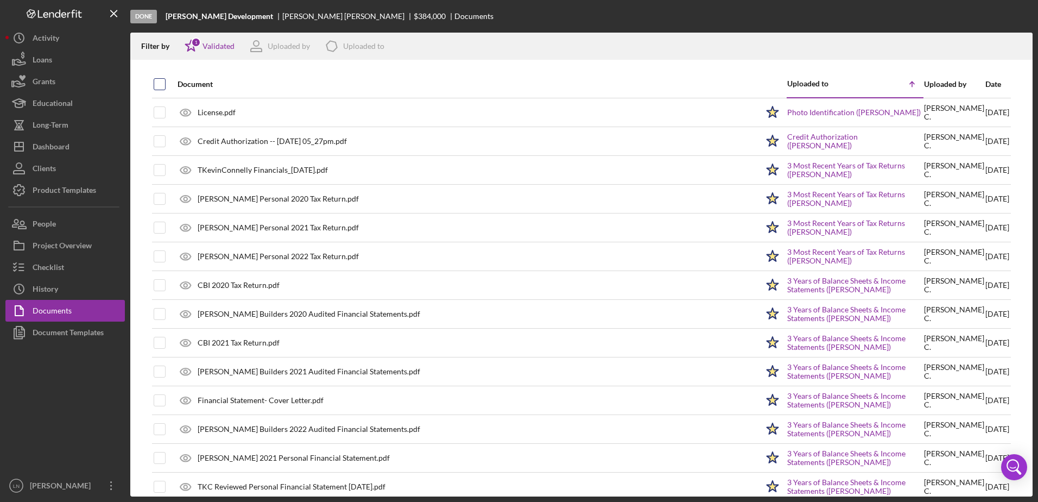
checkbox input "true"
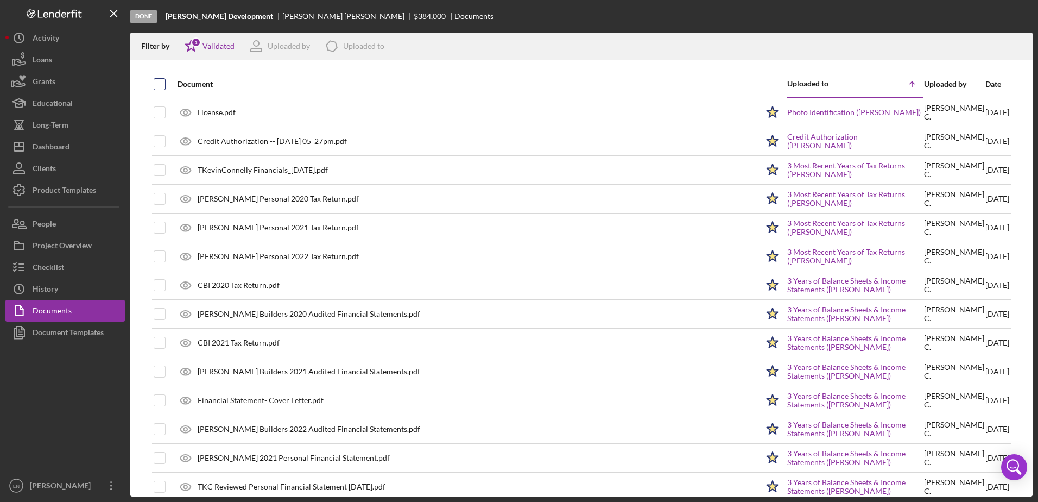
checkbox input "true"
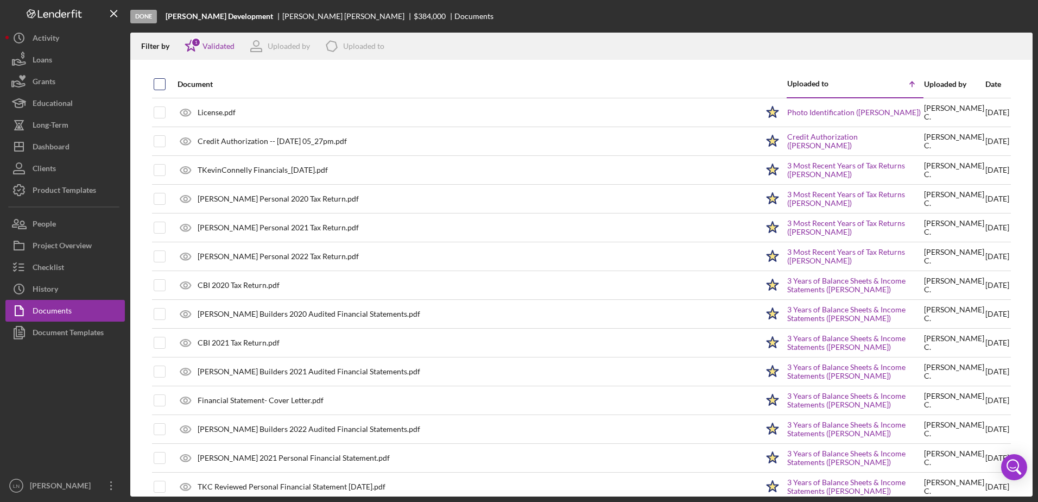
checkbox input "true"
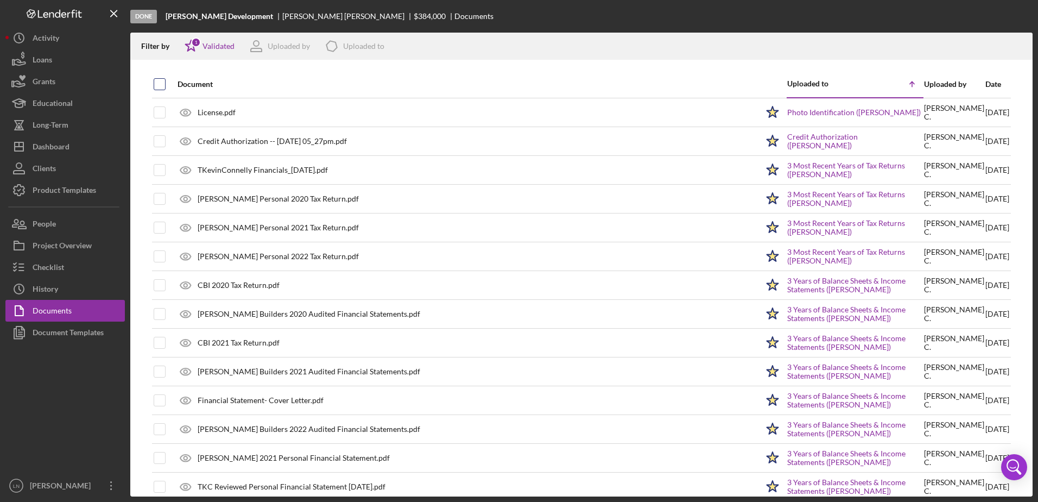
checkbox input "true"
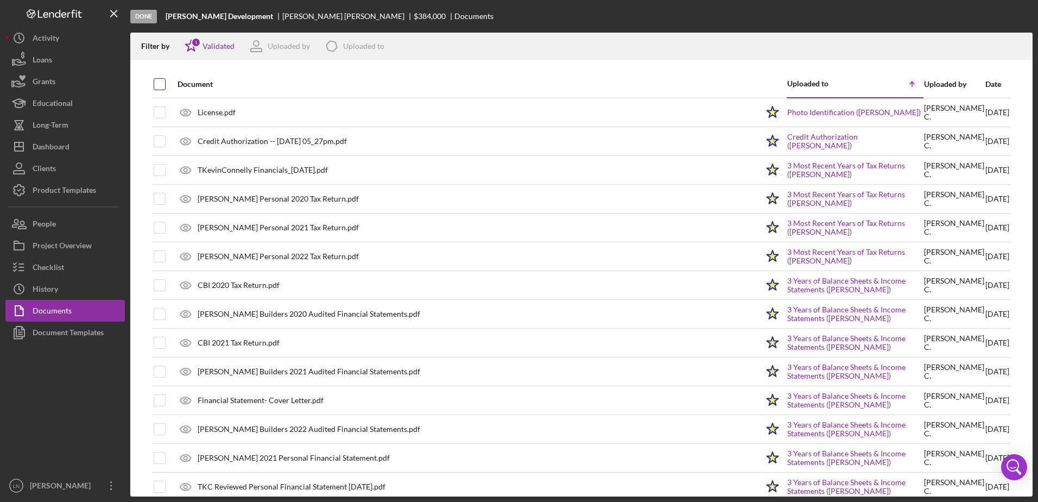
checkbox input "true"
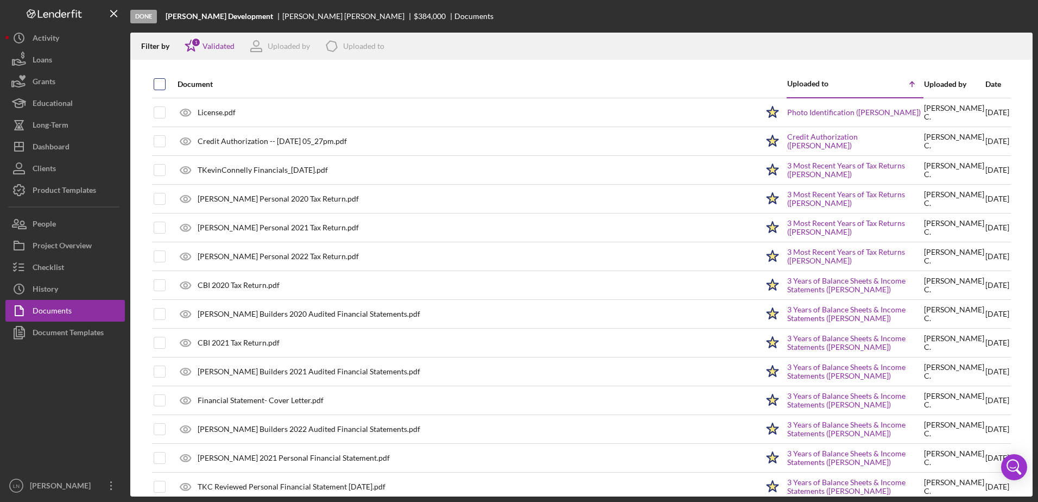
checkbox input "true"
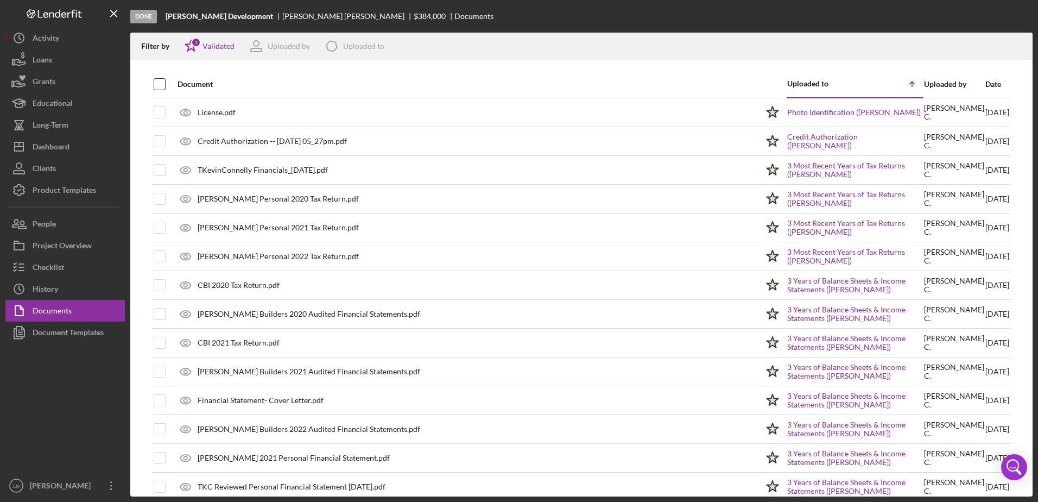
checkbox input "true"
click at [1016, 47] on icon "button" at bounding box center [1018, 44] width 9 height 6
click at [61, 270] on div "Checklist" at bounding box center [48, 268] width 31 height 24
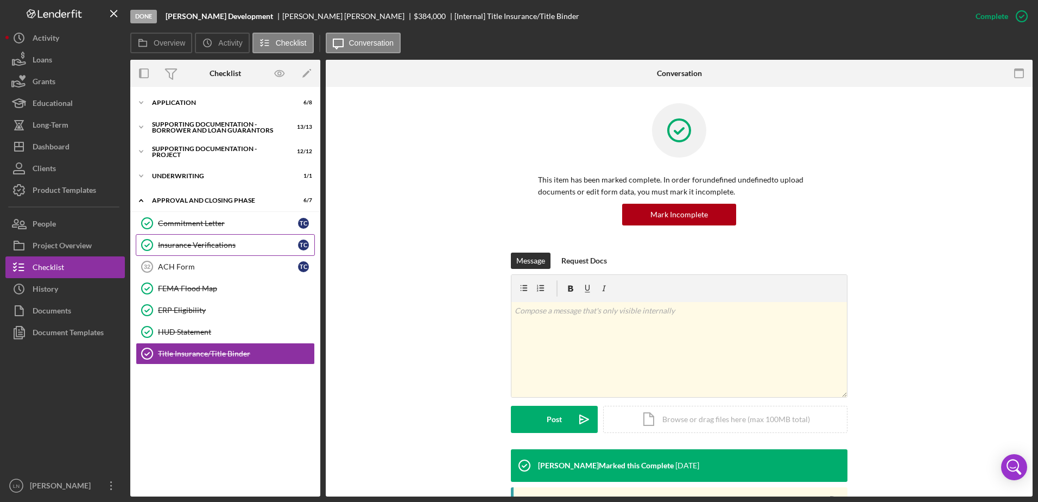
click at [204, 245] on div "Insurance Verifications" at bounding box center [228, 245] width 140 height 9
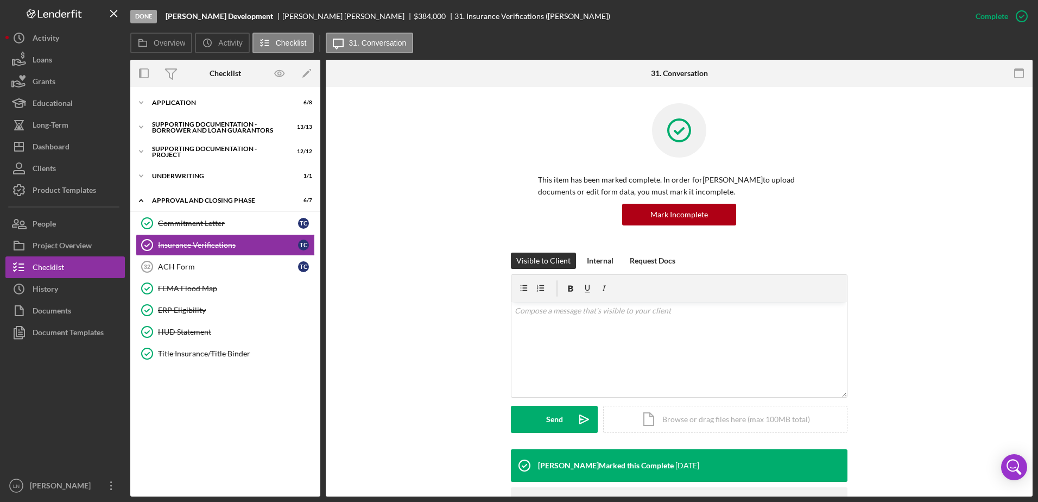
scroll to position [86, 0]
